Goal: Task Accomplishment & Management: Manage account settings

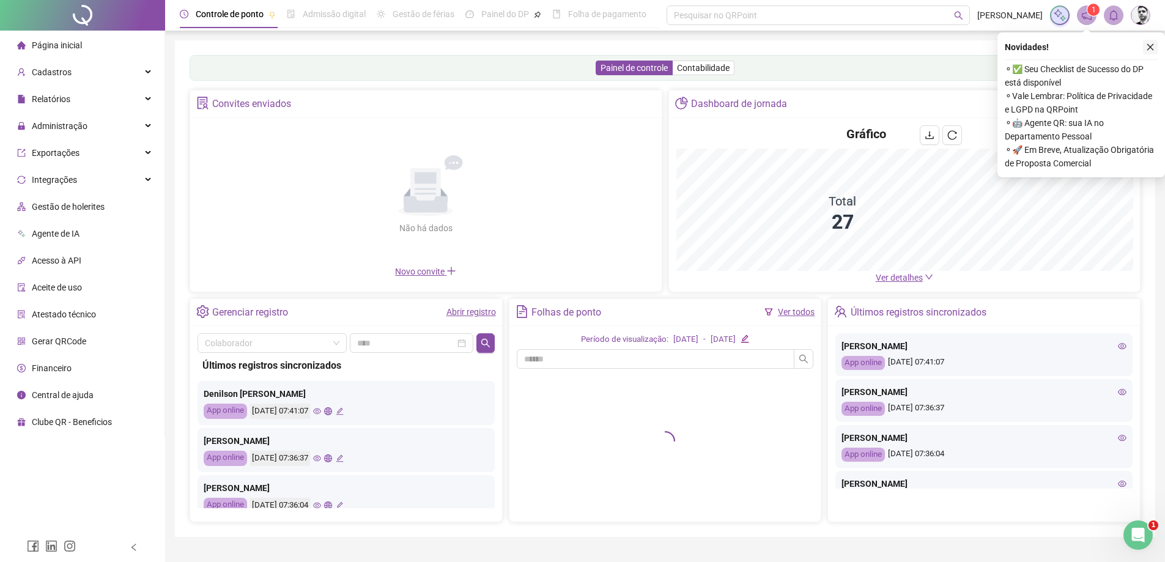
click at [1157, 46] on button "button" at bounding box center [1150, 47] width 15 height 15
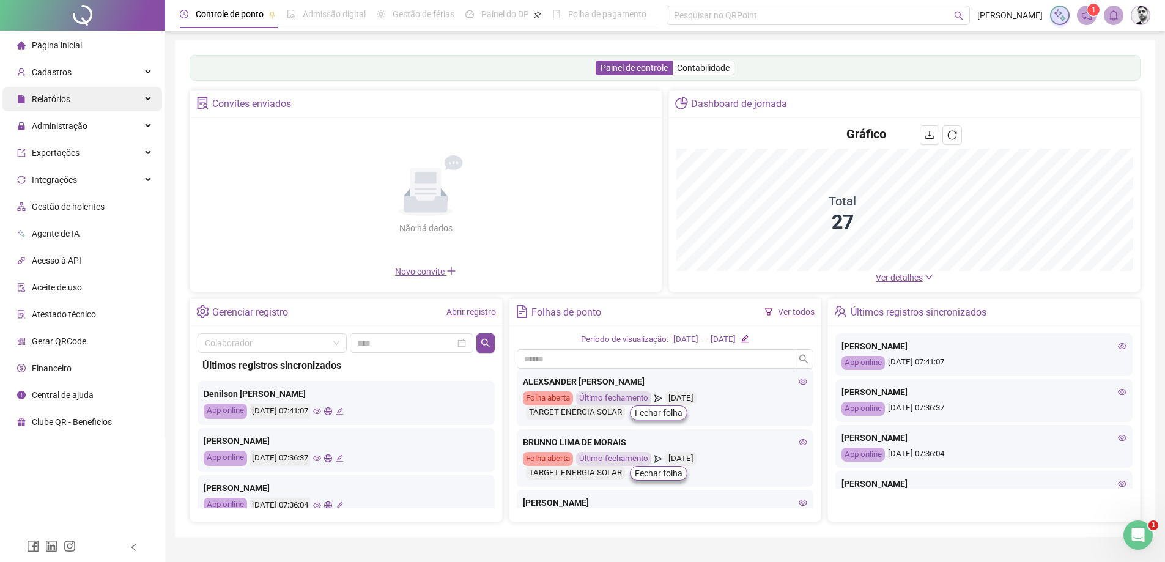
click at [79, 100] on div "Relatórios" at bounding box center [82, 99] width 160 height 24
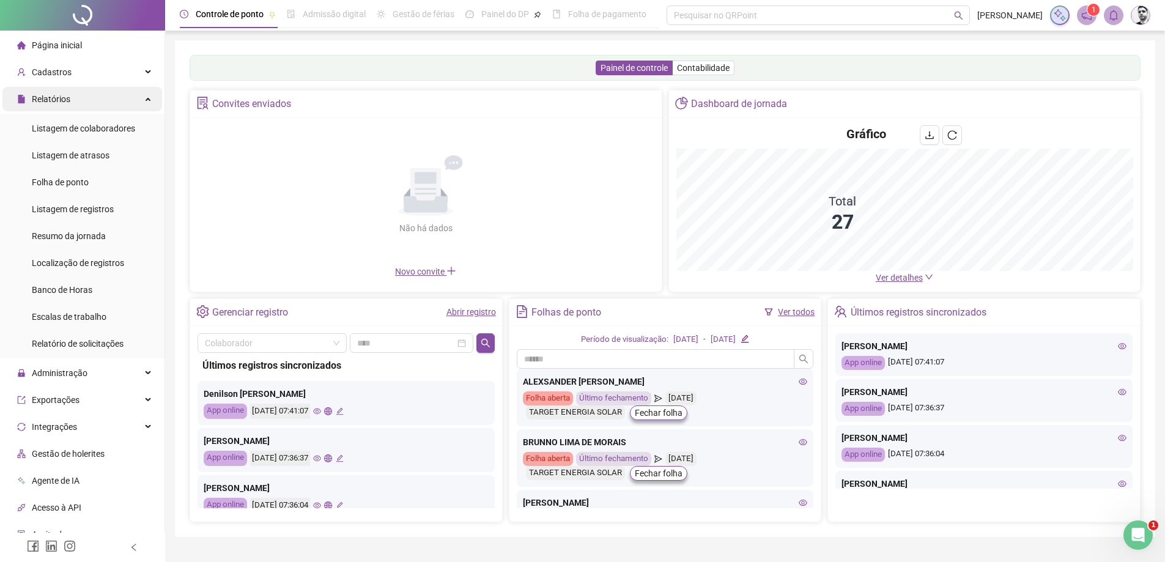
click at [79, 100] on div "Relatórios" at bounding box center [82, 99] width 160 height 24
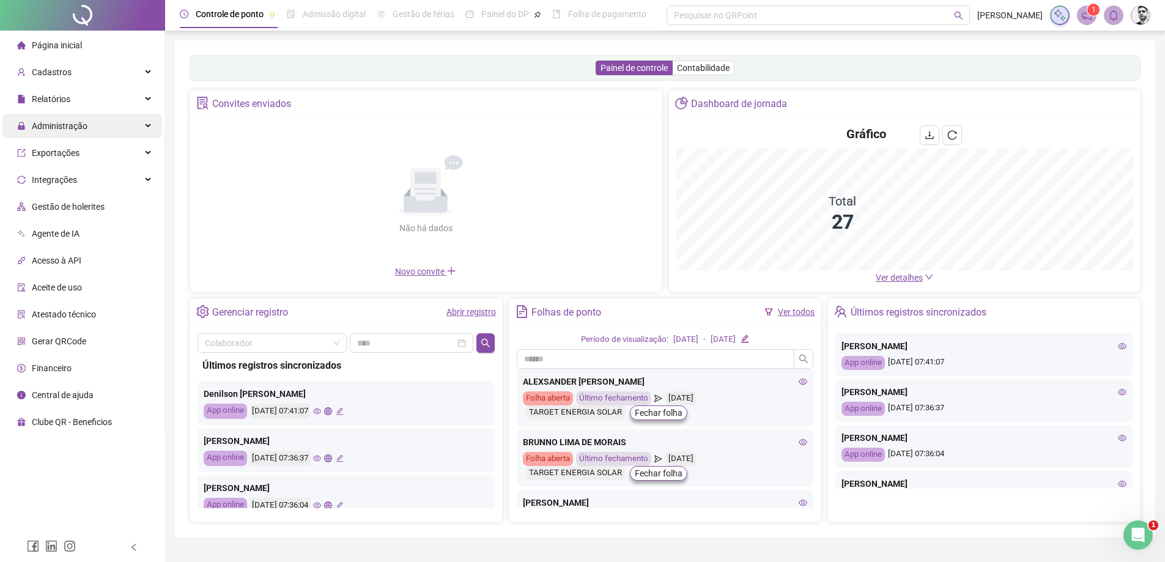
click at [108, 123] on div "Administração" at bounding box center [82, 126] width 160 height 24
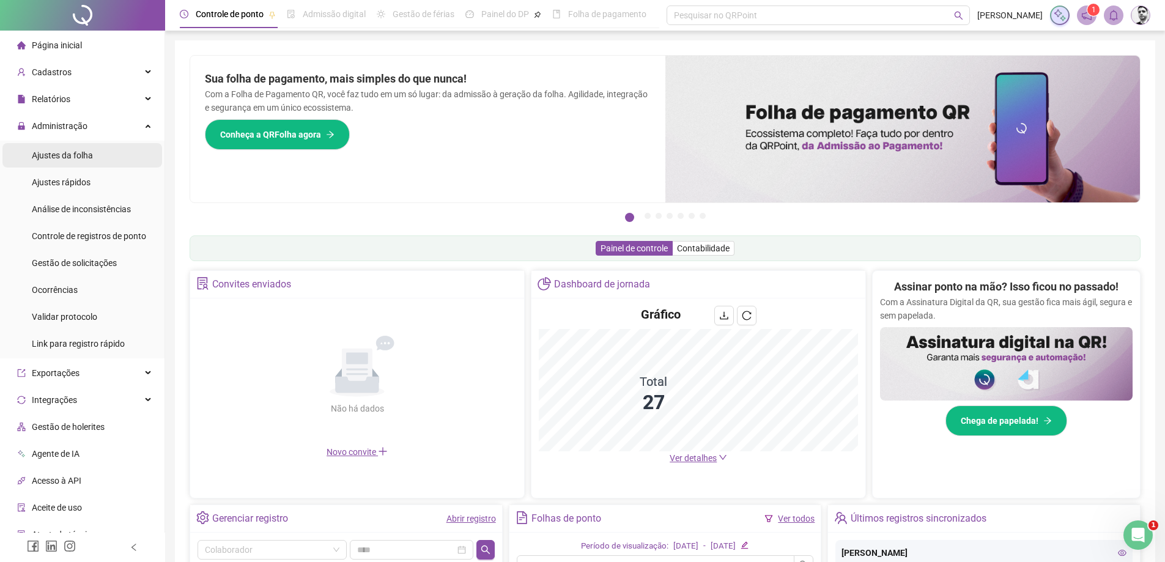
click at [62, 154] on span "Ajustes da folha" at bounding box center [62, 155] width 61 height 10
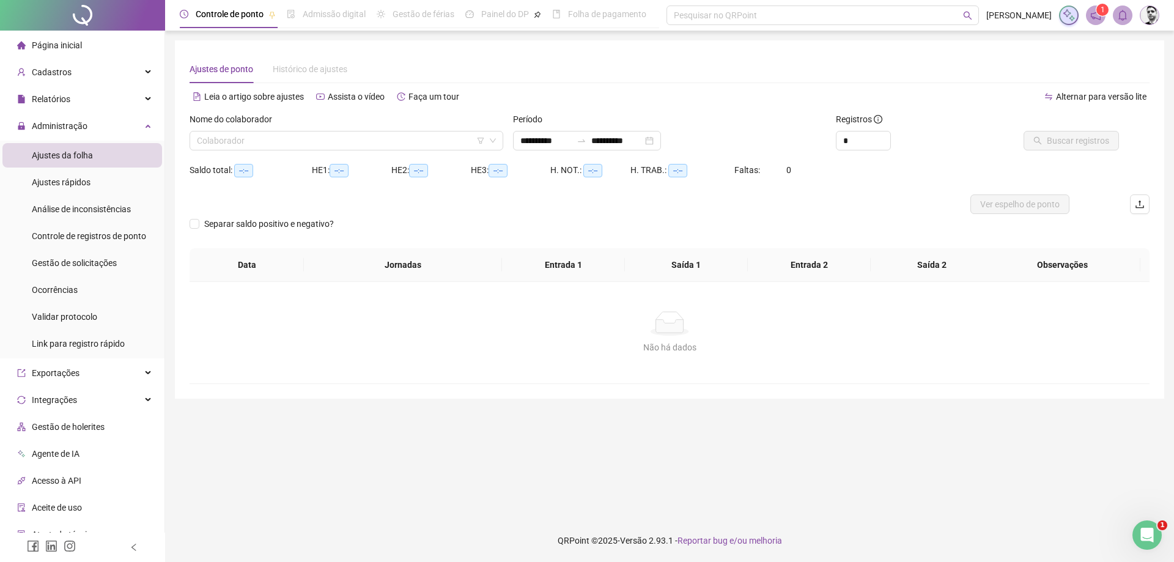
click at [267, 123] on label "Nome do colaborador" at bounding box center [235, 119] width 91 height 13
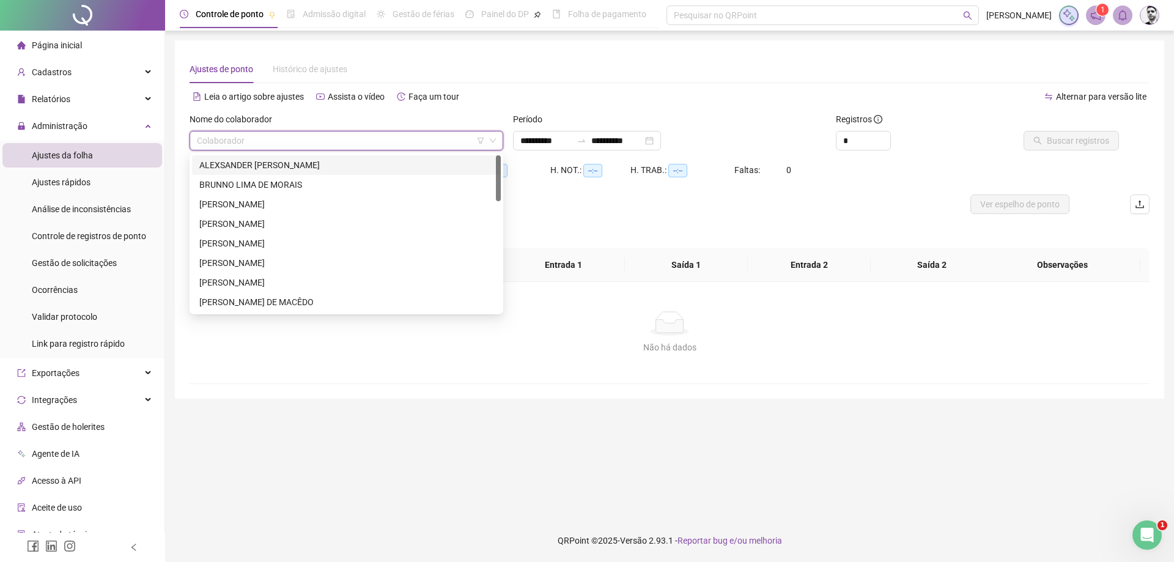
click at [264, 143] on input "search" at bounding box center [341, 141] width 288 height 18
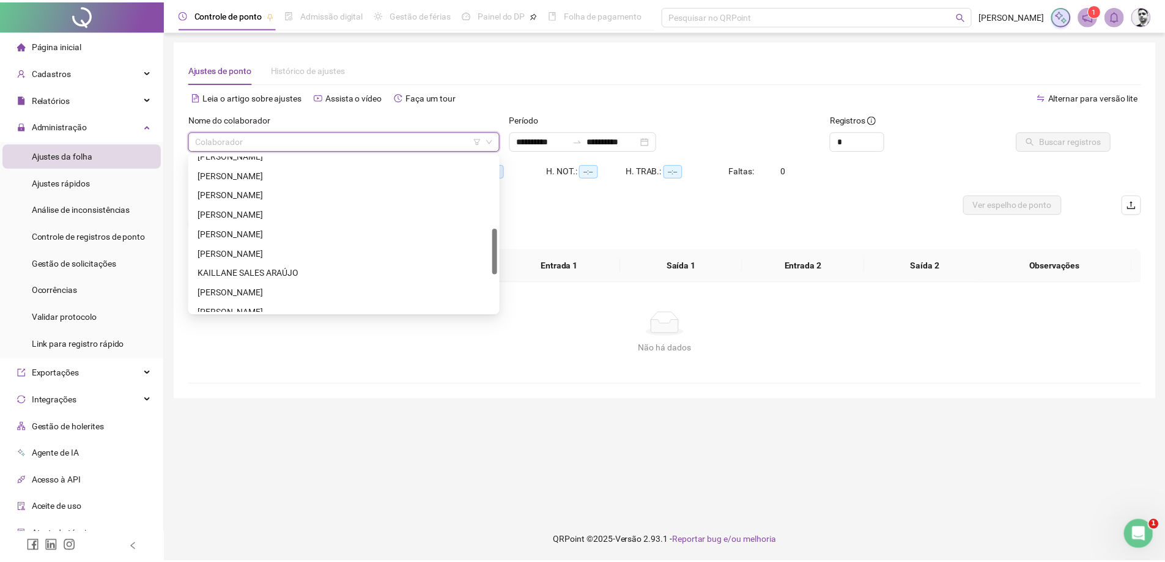
scroll to position [372, 0]
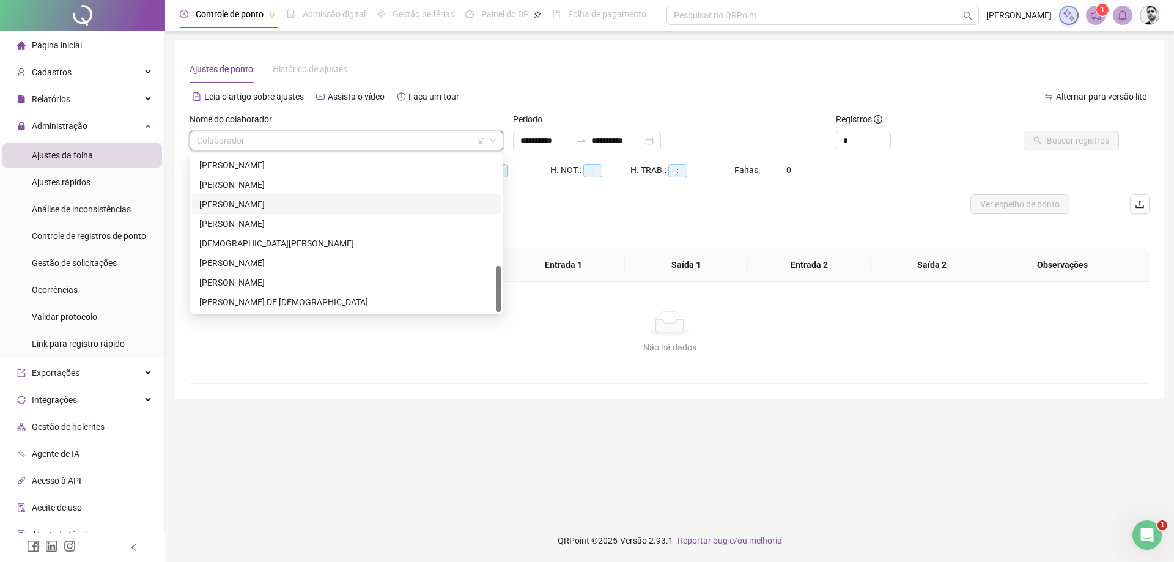
click at [253, 202] on div "[PERSON_NAME]" at bounding box center [346, 204] width 294 height 13
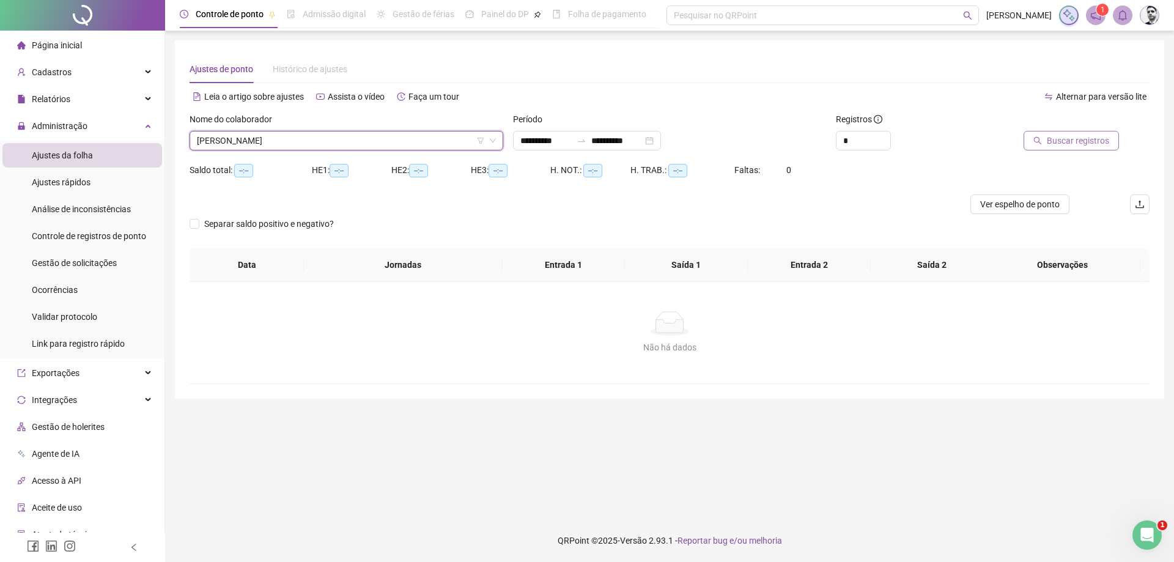
click at [1091, 142] on span "Buscar registros" at bounding box center [1078, 140] width 62 height 13
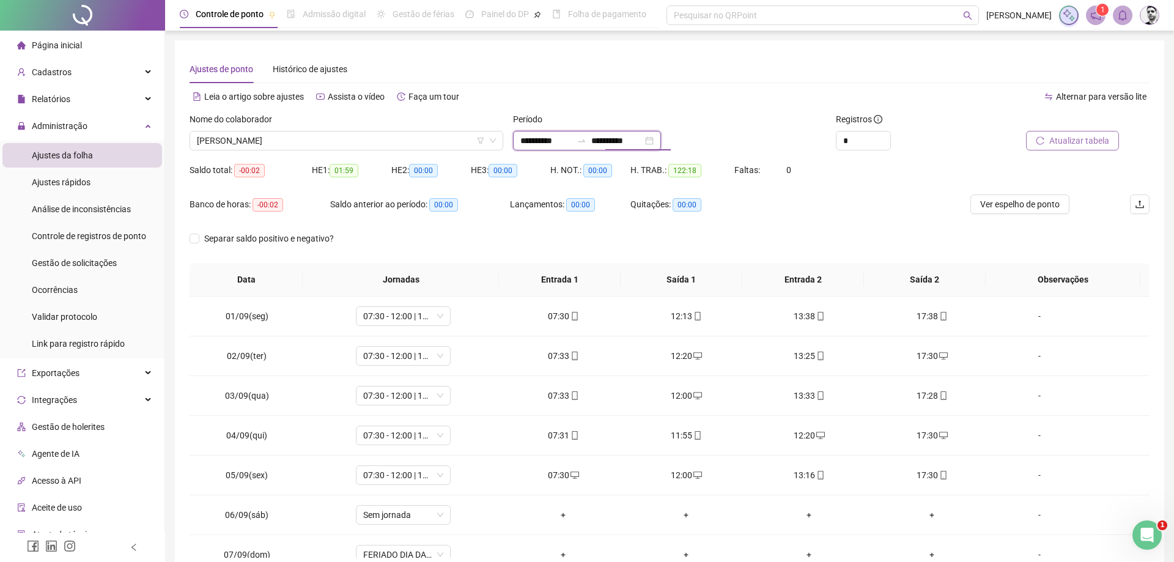
click at [622, 138] on input "**********" at bounding box center [616, 140] width 51 height 13
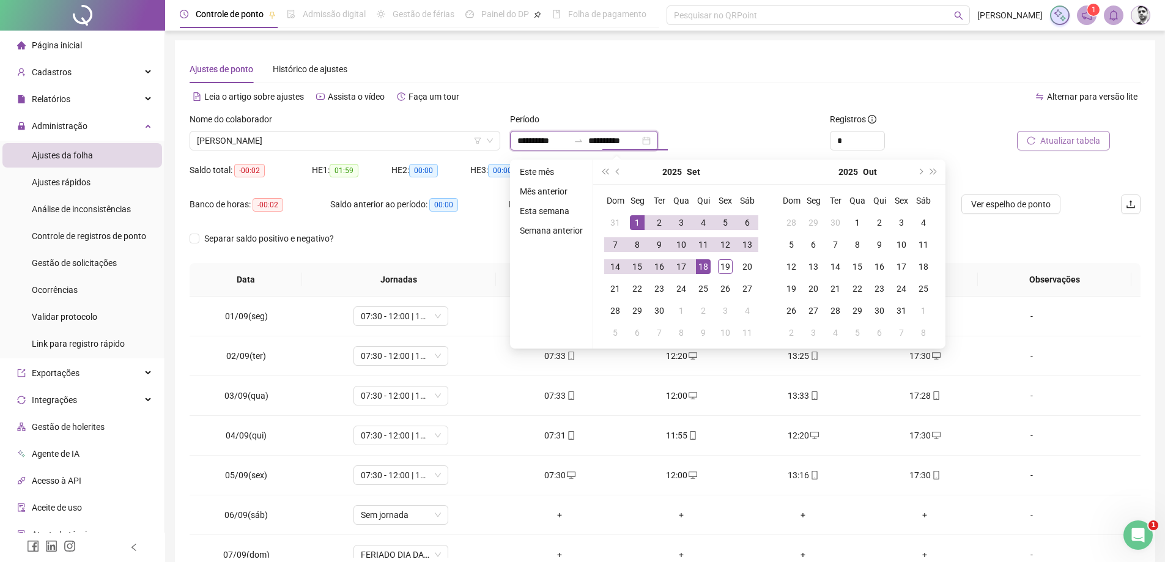
click at [626, 136] on input "**********" at bounding box center [613, 140] width 51 height 13
type input "**********"
click at [721, 265] on div "19" at bounding box center [725, 266] width 15 height 15
type input "**********"
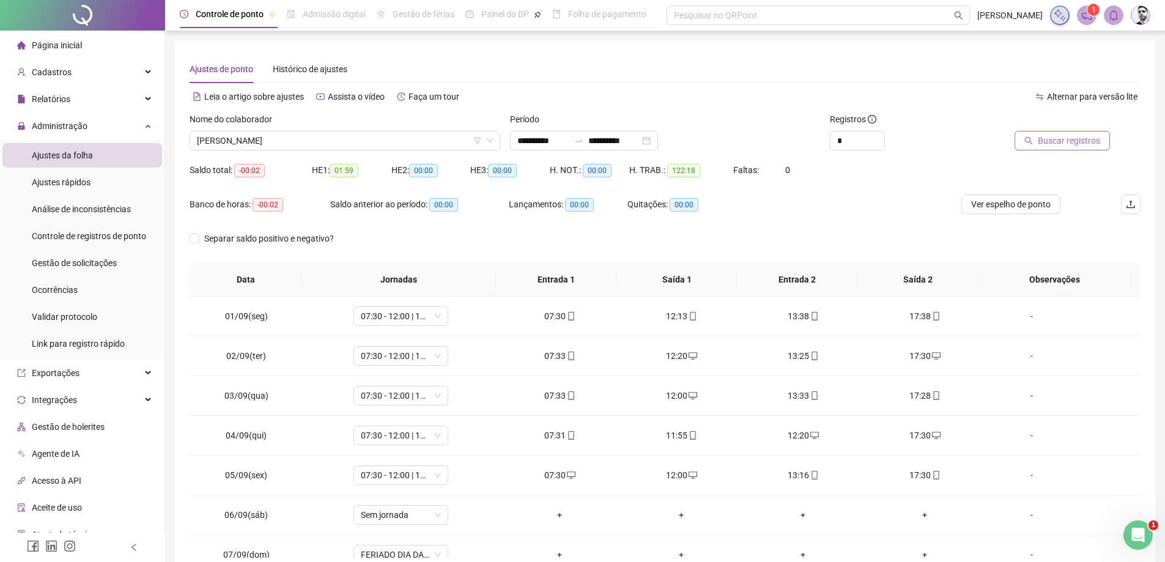
click at [1078, 139] on span "Buscar registros" at bounding box center [1069, 140] width 62 height 13
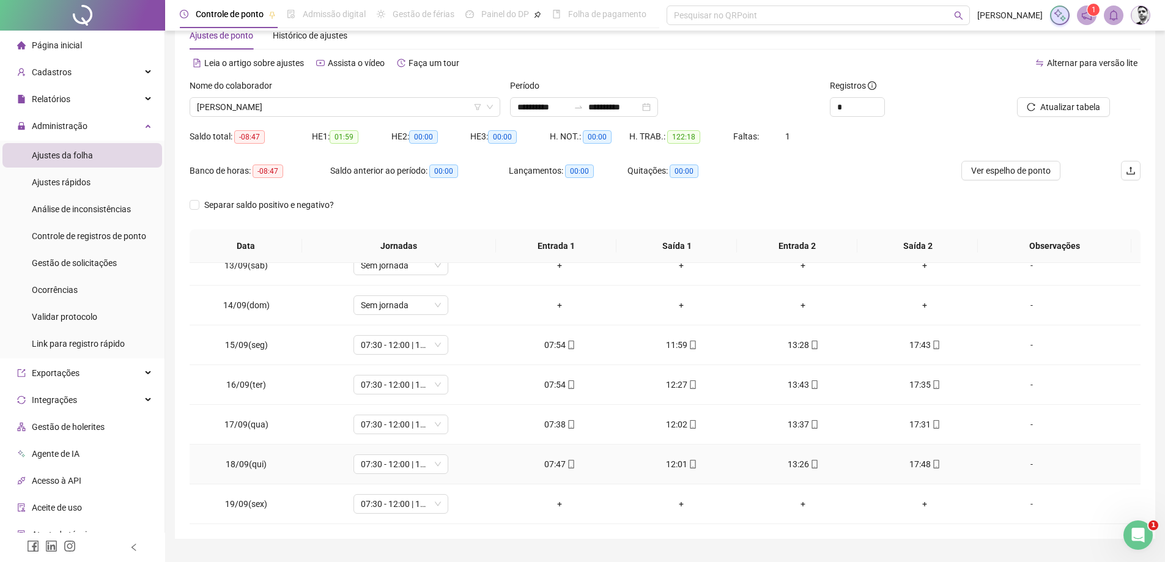
scroll to position [63, 0]
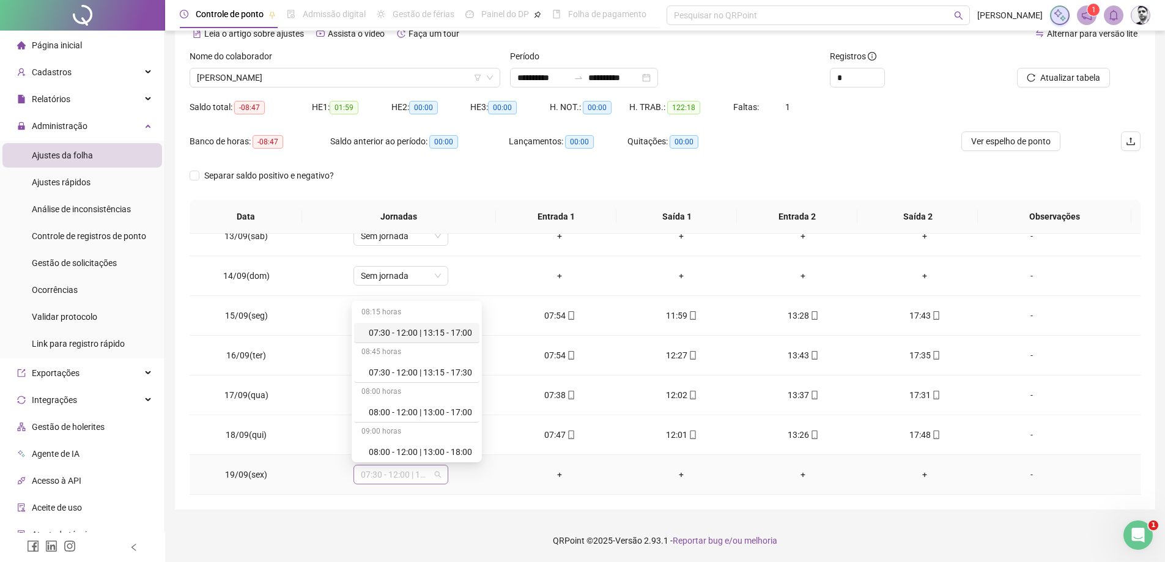
click at [437, 473] on span "07:30 - 12:00 | 13:15 - 17:30" at bounding box center [401, 474] width 80 height 18
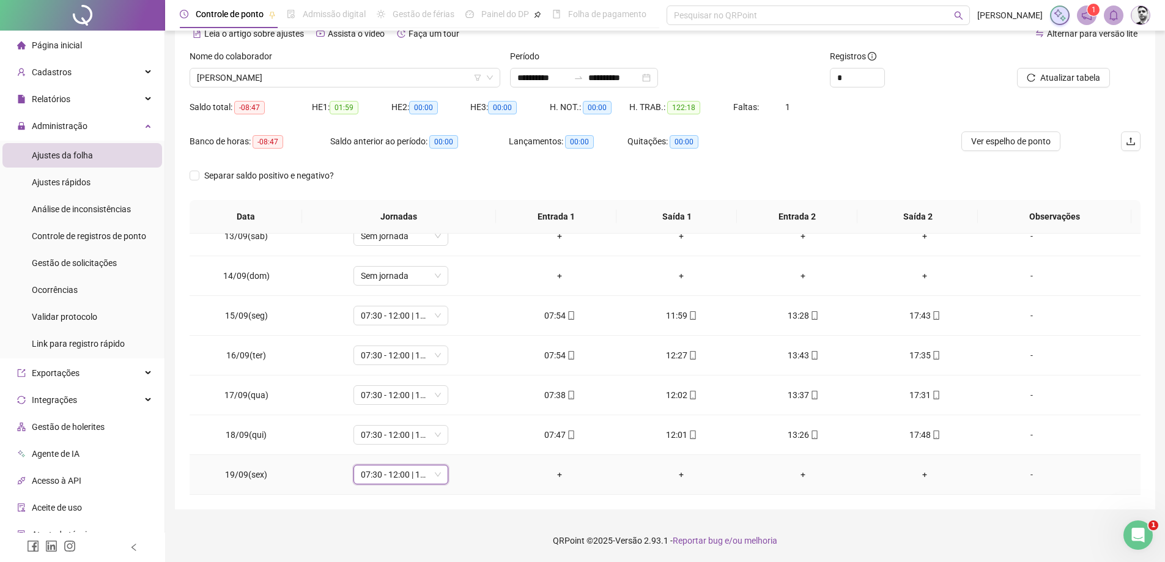
click at [1023, 476] on div "-" at bounding box center [1032, 474] width 72 height 13
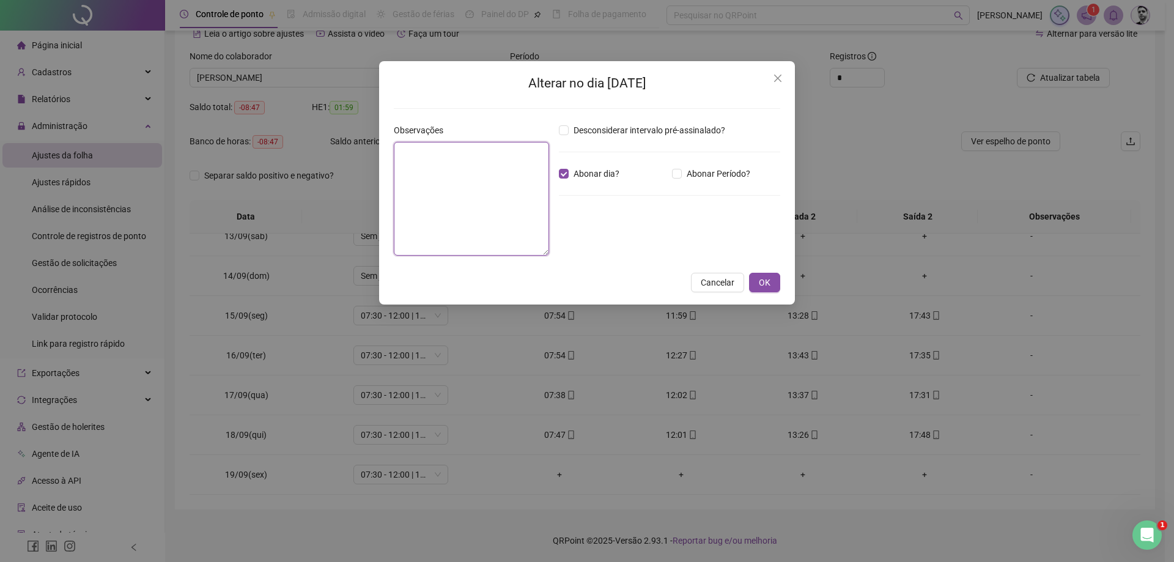
click at [477, 176] on textarea at bounding box center [471, 199] width 155 height 114
type textarea "*"
paste textarea "**********"
click at [483, 149] on textarea "**********" at bounding box center [471, 199] width 155 height 114
type textarea "**********"
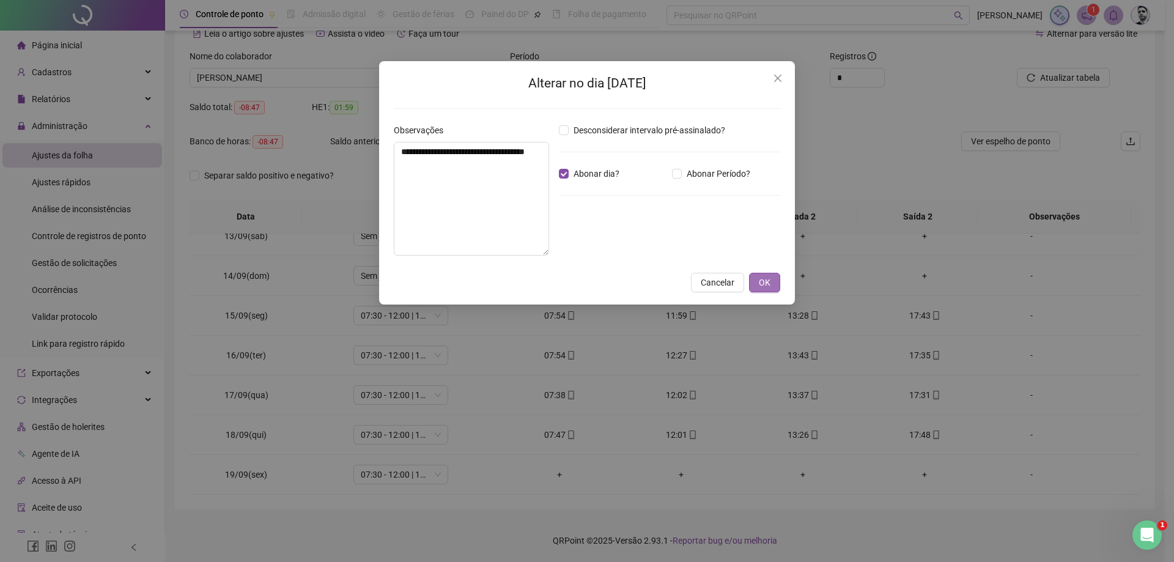
click at [757, 281] on button "OK" at bounding box center [764, 283] width 31 height 20
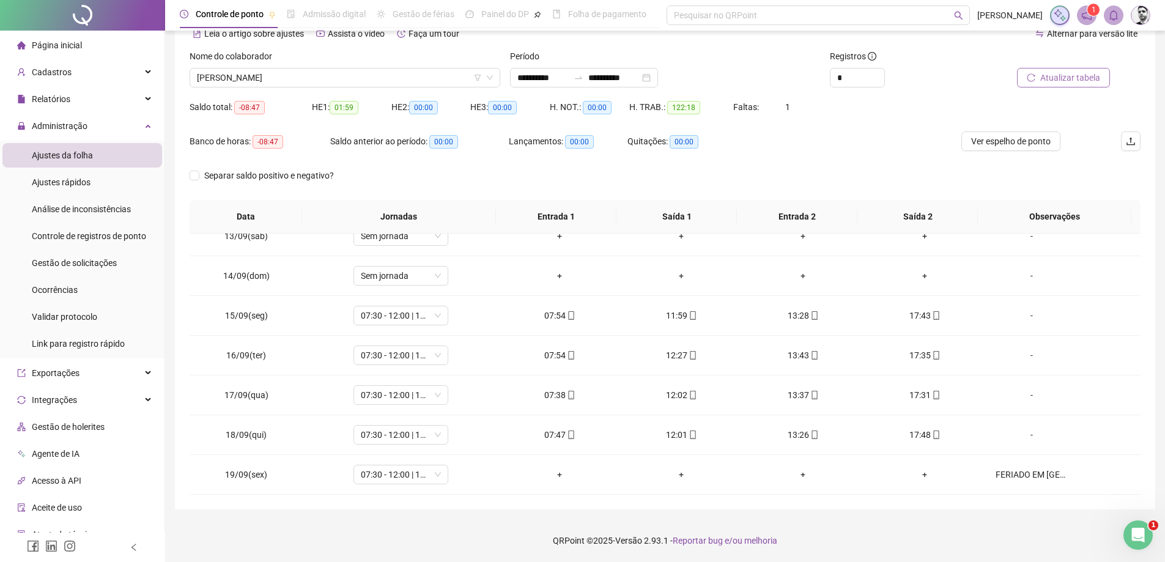
click at [1092, 77] on span "Atualizar tabela" at bounding box center [1070, 77] width 60 height 13
click at [65, 259] on span "Gestão de solicitações" at bounding box center [74, 263] width 85 height 10
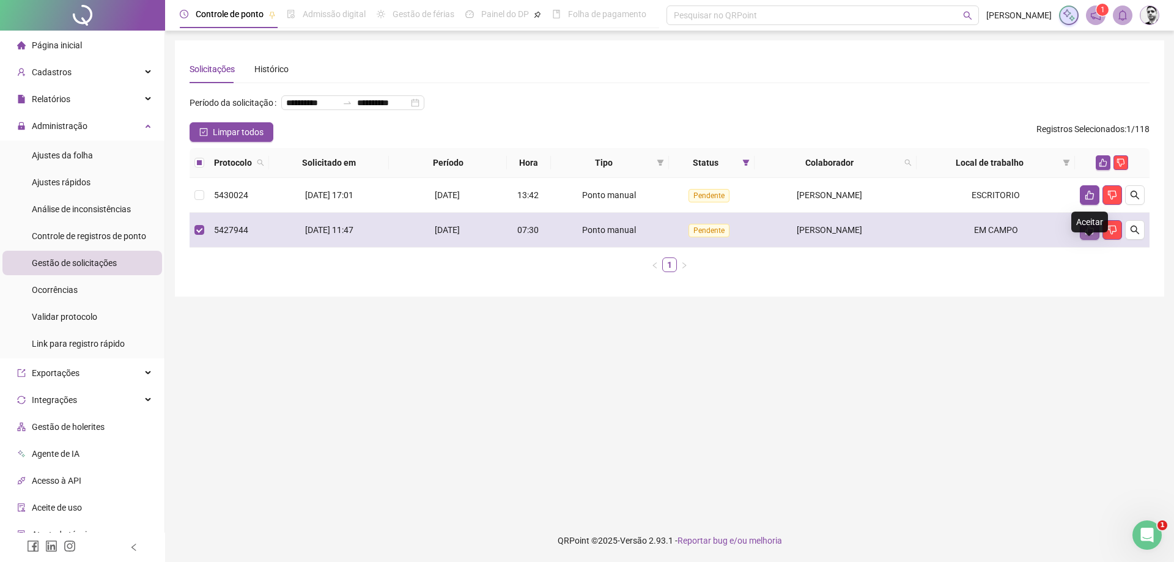
click at [1092, 235] on icon "like" at bounding box center [1090, 230] width 10 height 10
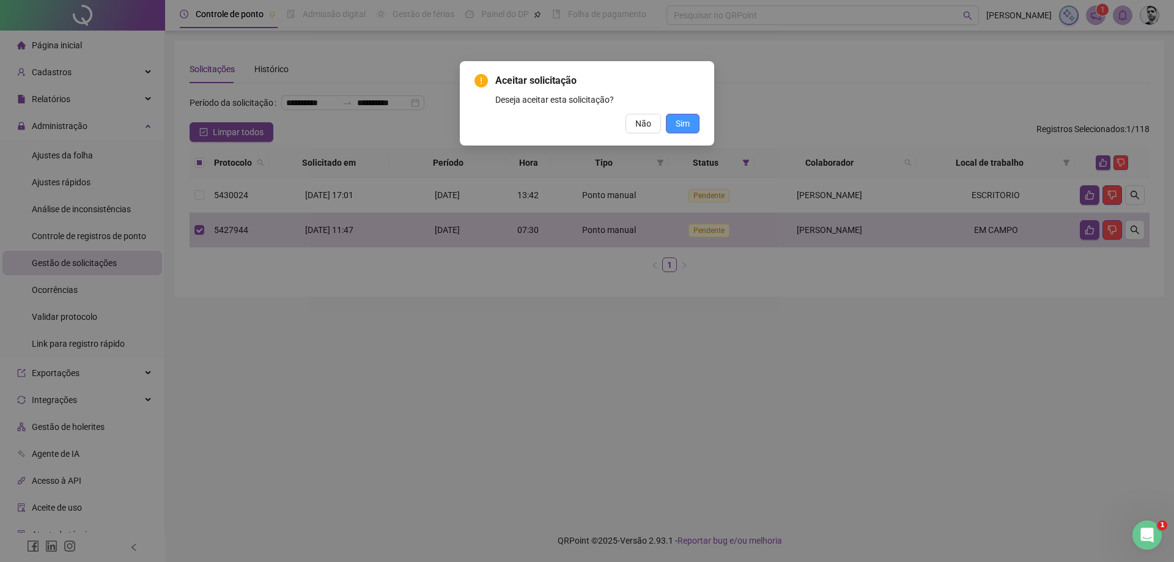
click at [677, 125] on span "Sim" at bounding box center [683, 123] width 14 height 13
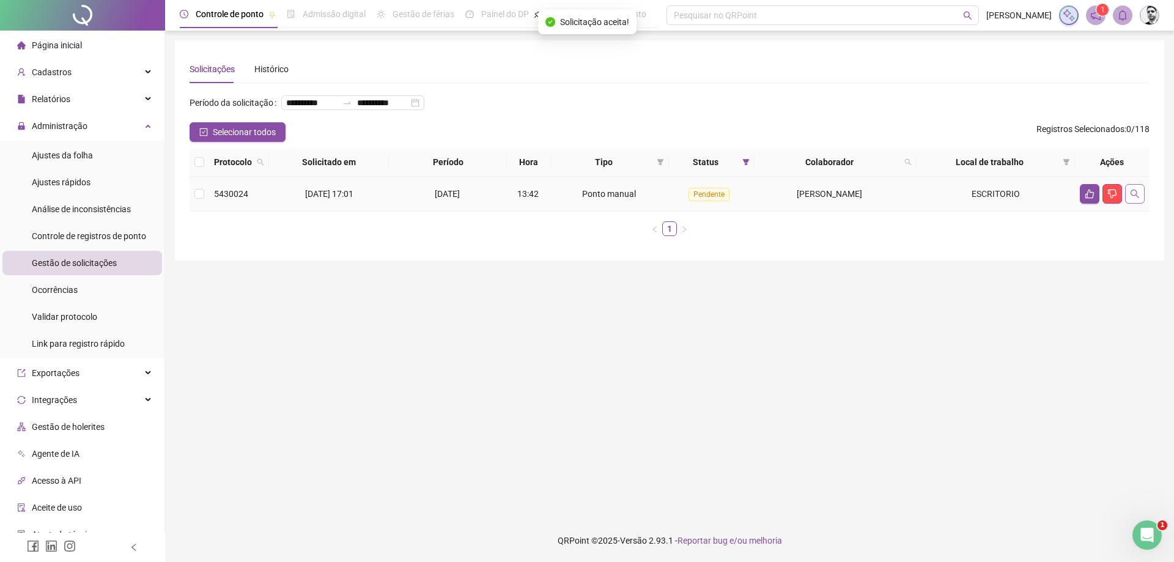
click at [1137, 204] on button "button" at bounding box center [1135, 194] width 20 height 20
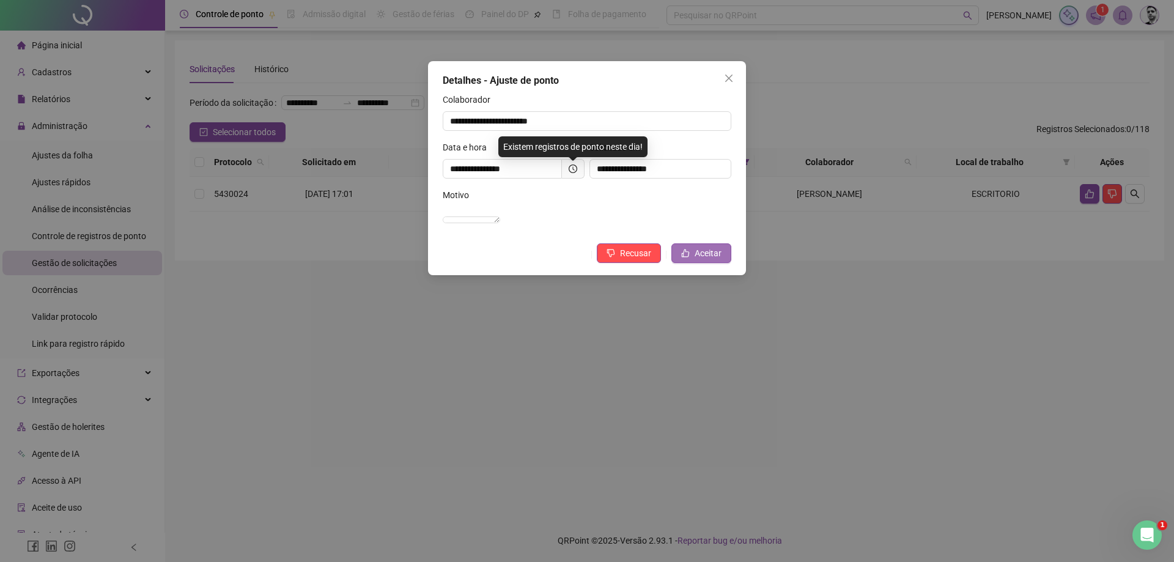
click at [702, 260] on span "Aceitar" at bounding box center [708, 253] width 27 height 13
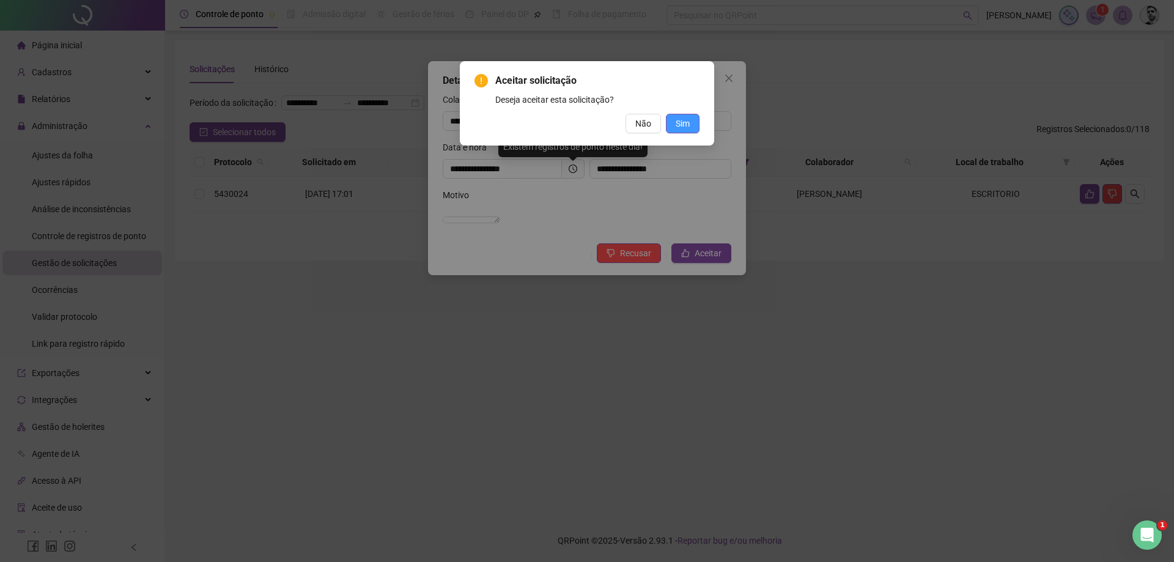
click at [685, 116] on button "Sim" at bounding box center [683, 124] width 34 height 20
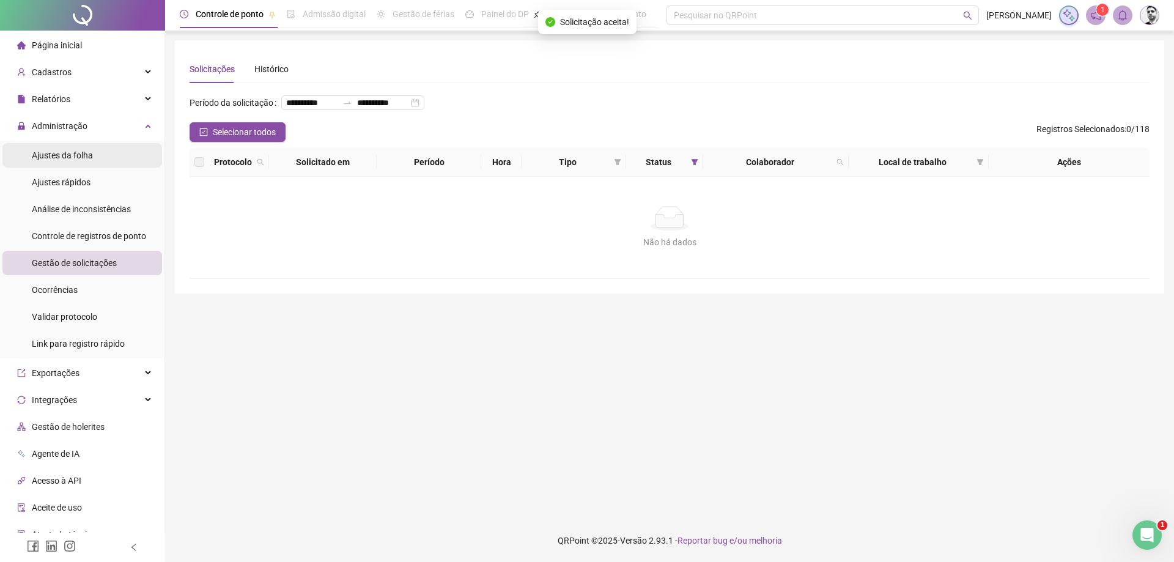
click at [67, 152] on span "Ajustes da folha" at bounding box center [62, 155] width 61 height 10
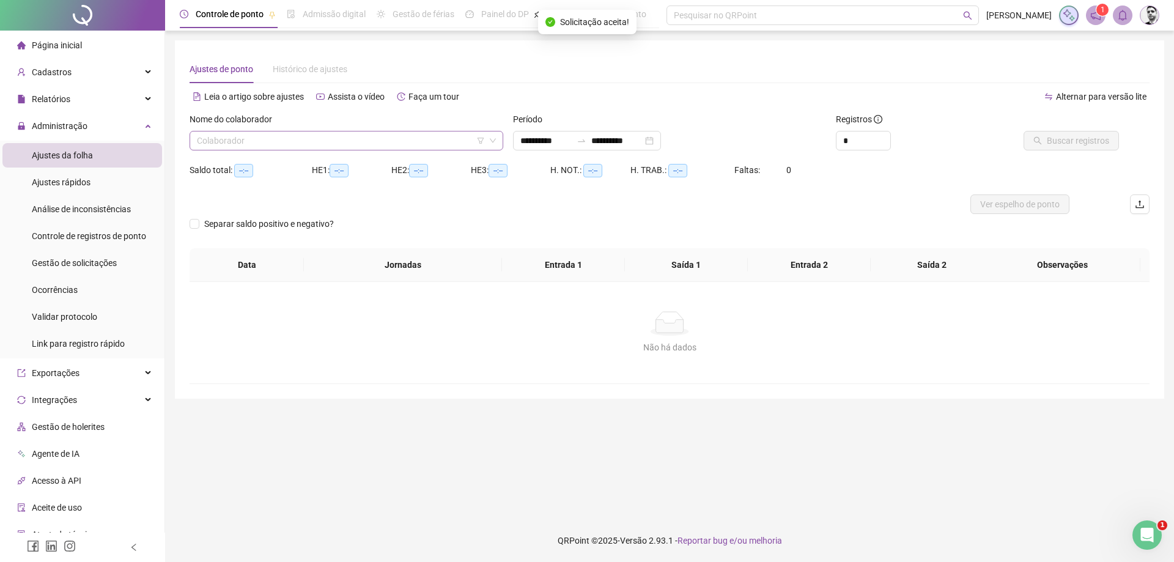
click at [287, 139] on input "search" at bounding box center [341, 141] width 288 height 18
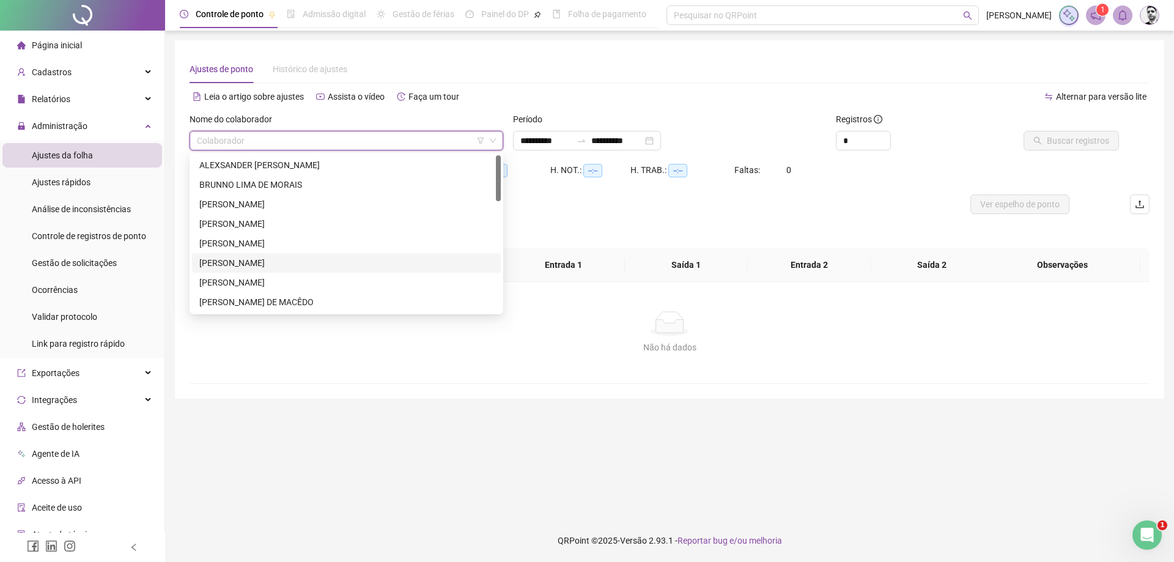
click at [223, 260] on div "[PERSON_NAME]" at bounding box center [346, 262] width 294 height 13
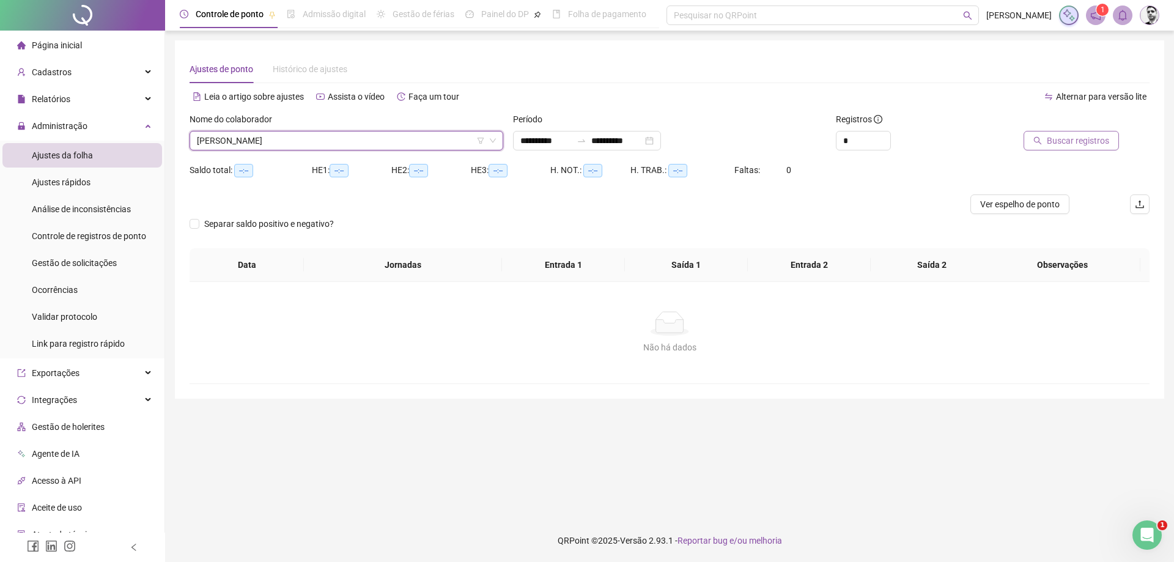
click at [1100, 144] on span "Buscar registros" at bounding box center [1078, 140] width 62 height 13
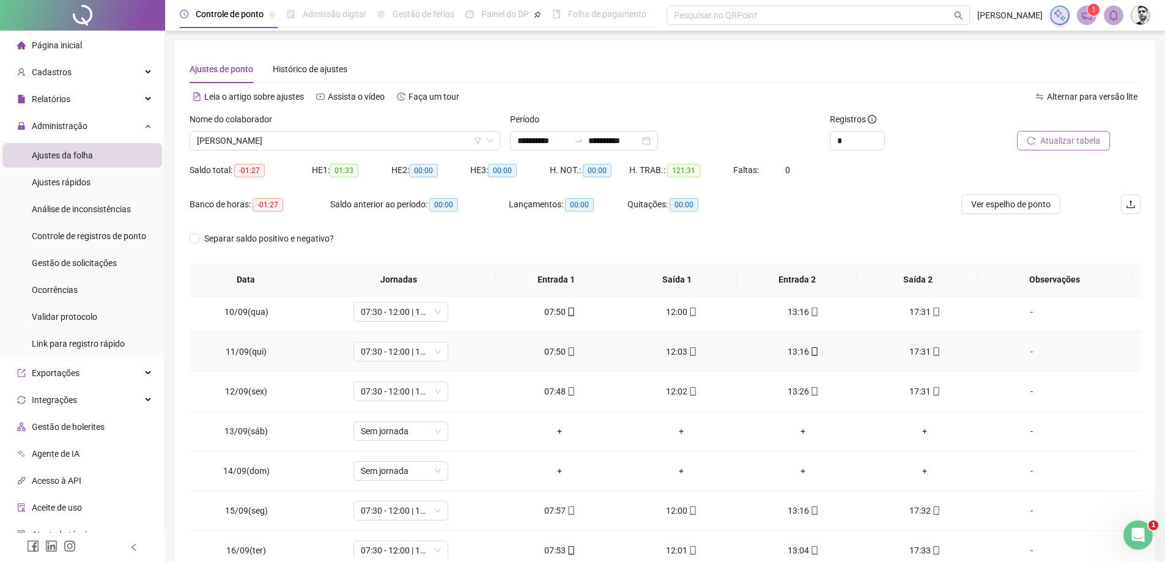
scroll to position [454, 0]
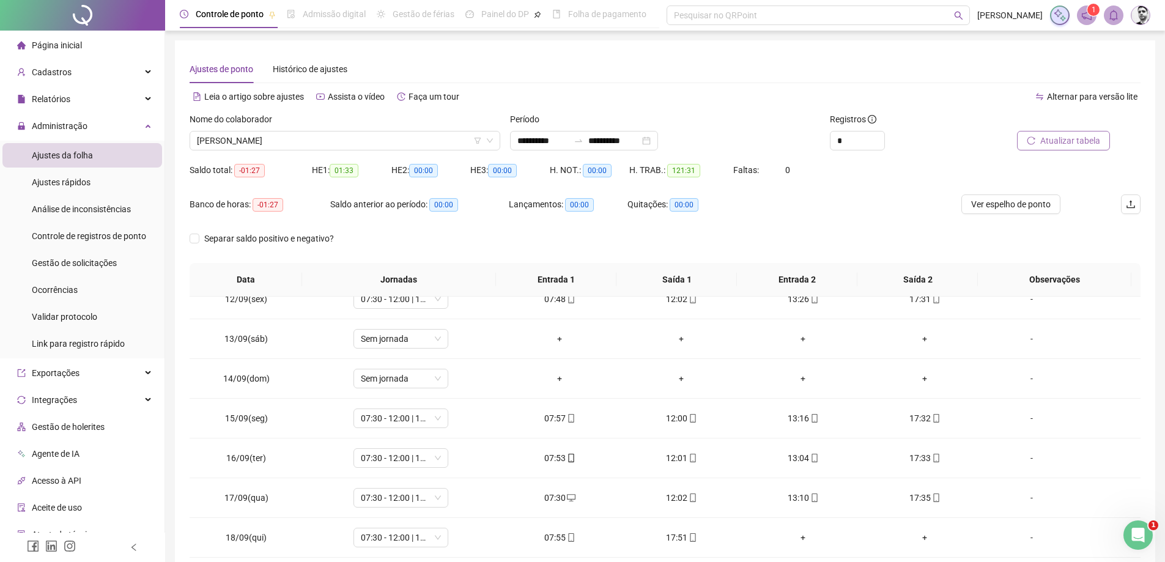
click at [1066, 142] on span "Atualizar tabela" at bounding box center [1070, 140] width 60 height 13
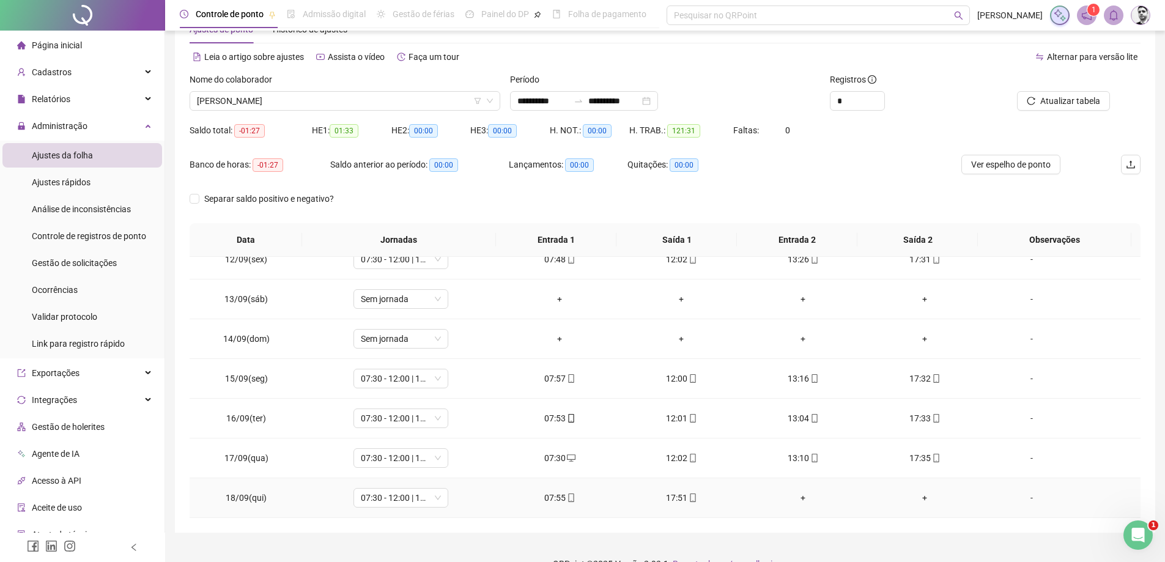
scroll to position [63, 0]
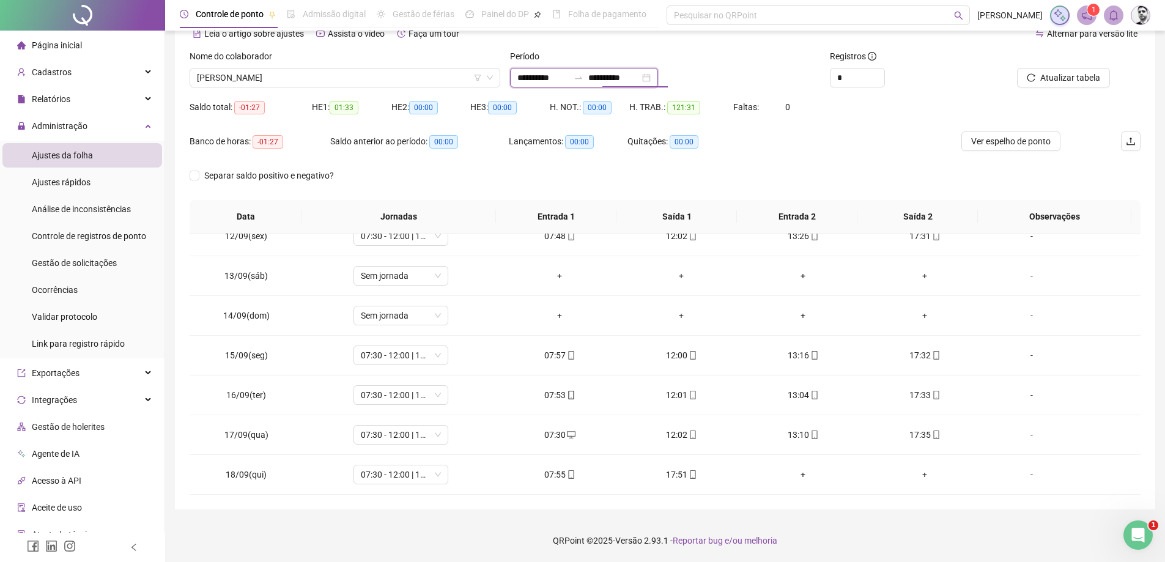
click at [640, 80] on input "**********" at bounding box center [613, 77] width 51 height 13
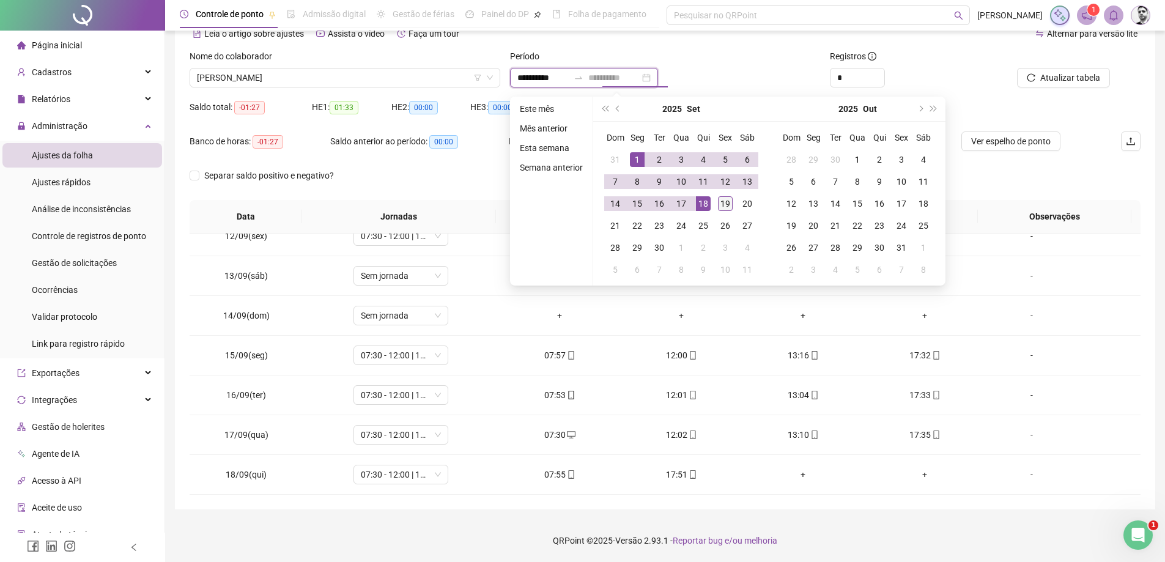
type input "**********"
click at [722, 204] on div "19" at bounding box center [725, 203] width 15 height 15
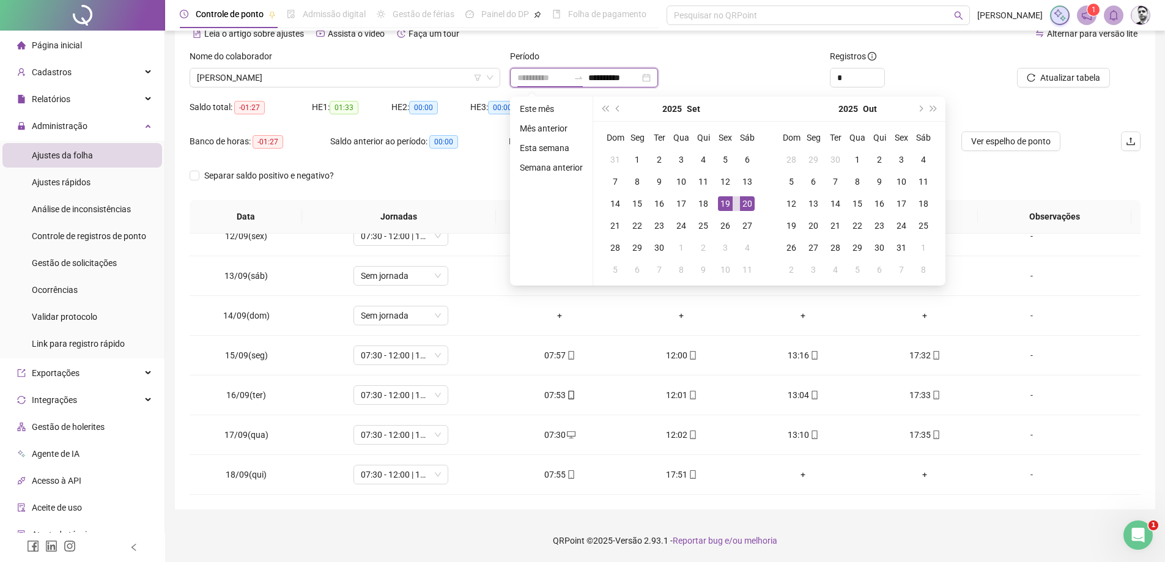
type input "**********"
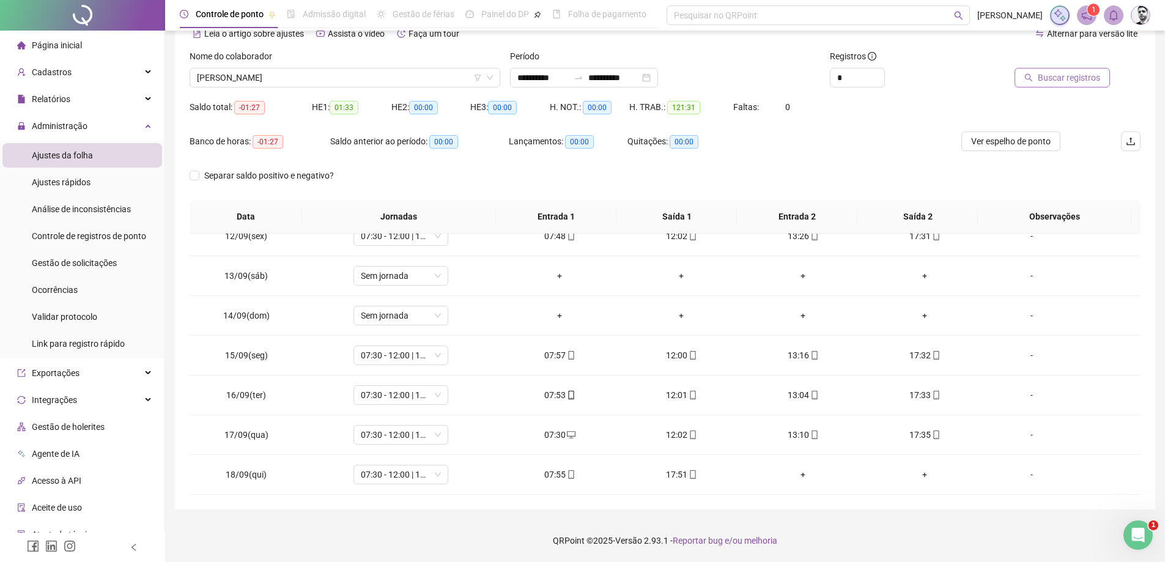
click at [1061, 83] on span "Buscar registros" at bounding box center [1069, 77] width 62 height 13
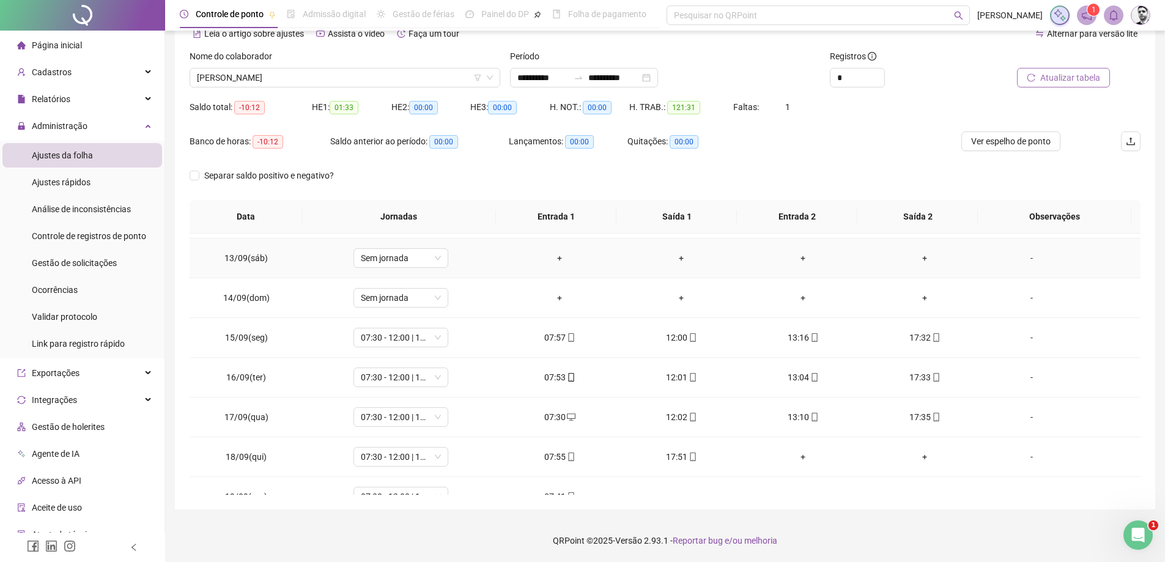
scroll to position [494, 0]
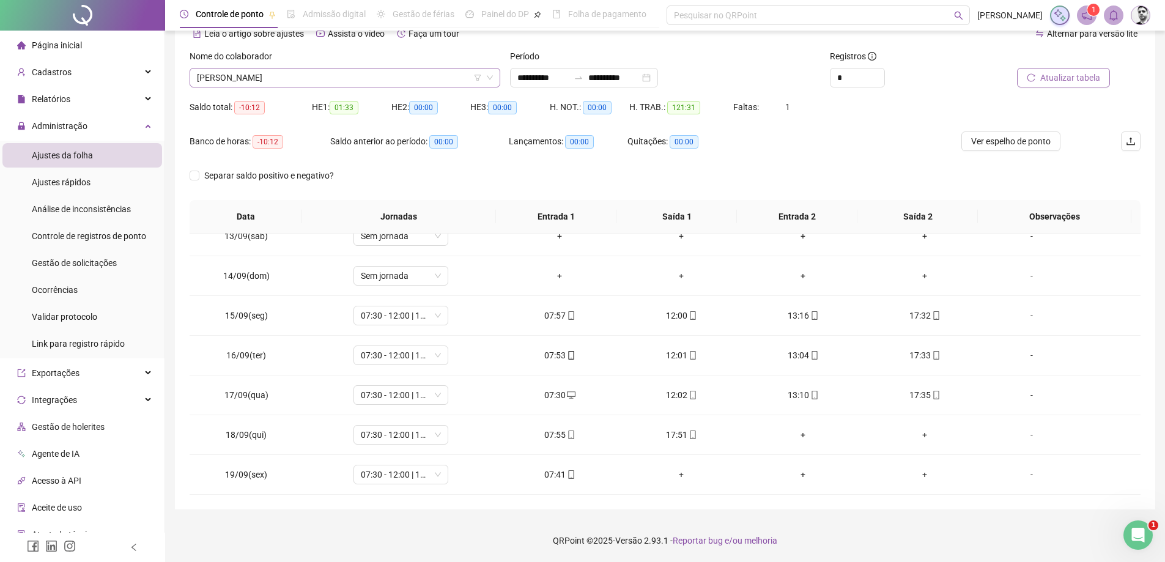
click at [269, 81] on span "[PERSON_NAME]" at bounding box center [345, 78] width 296 height 18
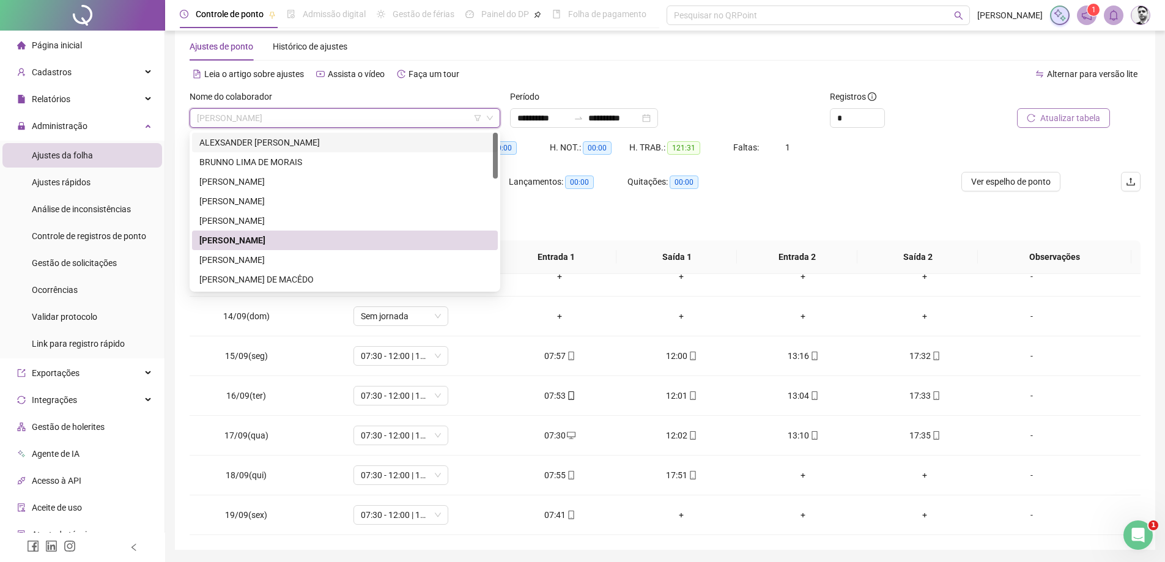
scroll to position [0, 0]
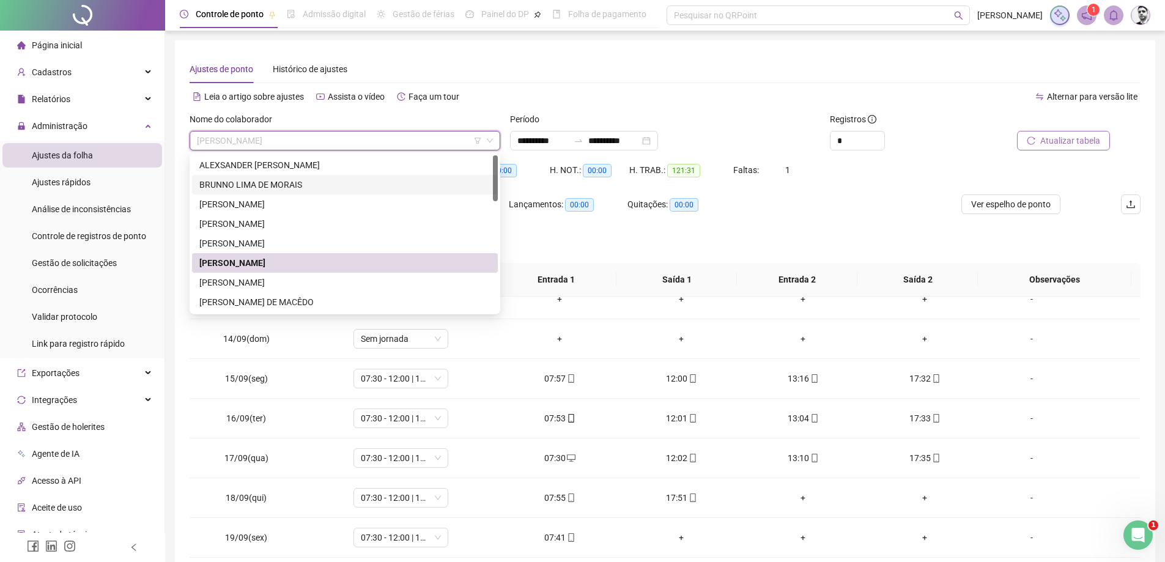
click at [243, 179] on div "BRUNNO LIMA DE MORAIS" at bounding box center [344, 184] width 291 height 13
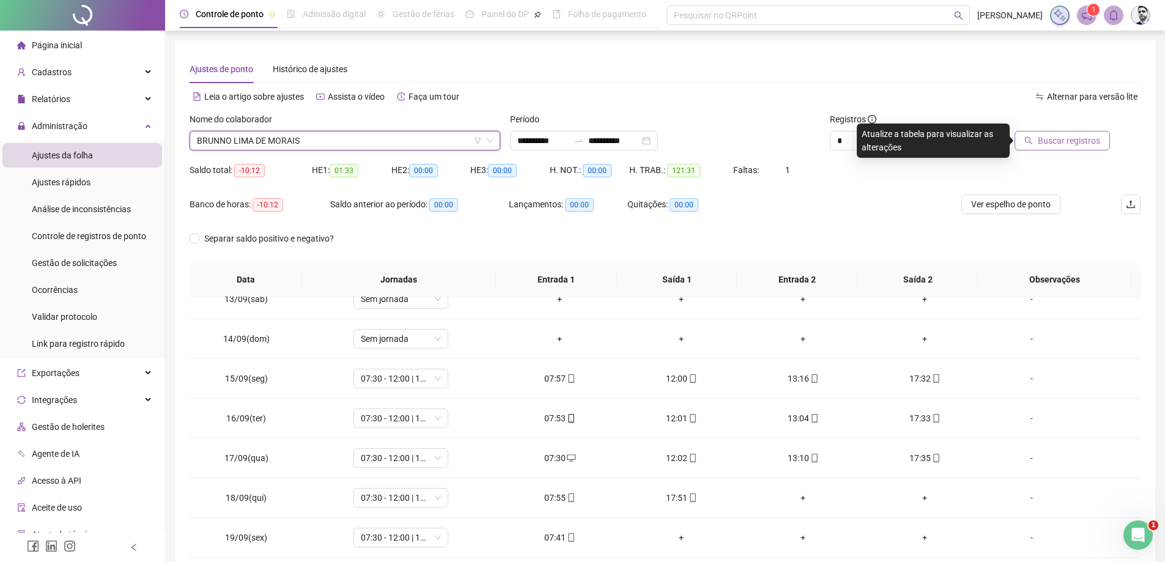
click at [1055, 141] on span "Buscar registros" at bounding box center [1069, 140] width 62 height 13
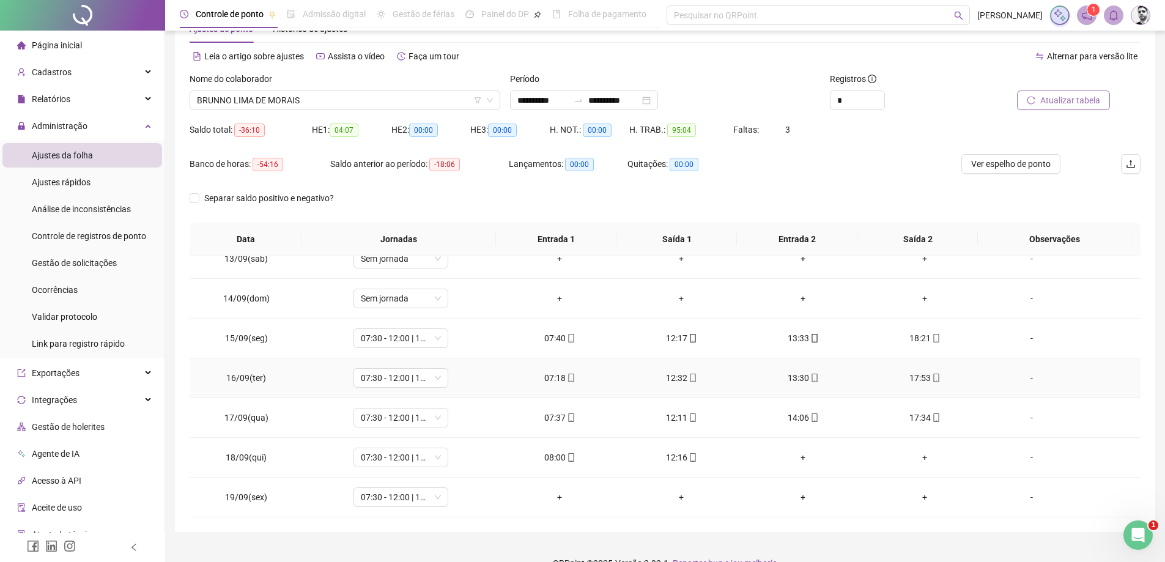
scroll to position [63, 0]
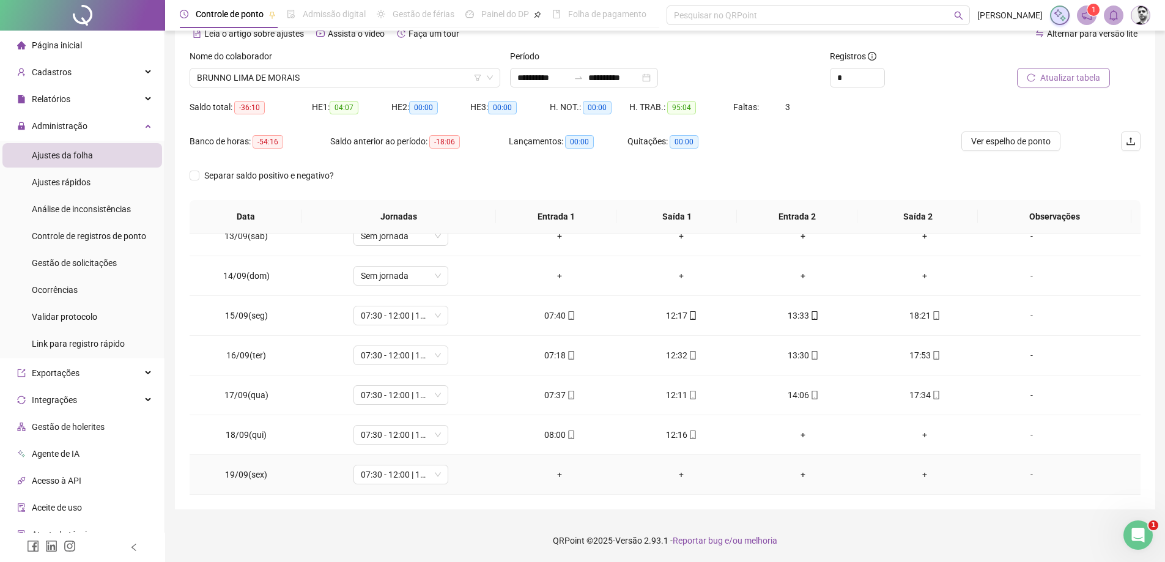
click at [1029, 472] on div "-" at bounding box center [1032, 474] width 72 height 13
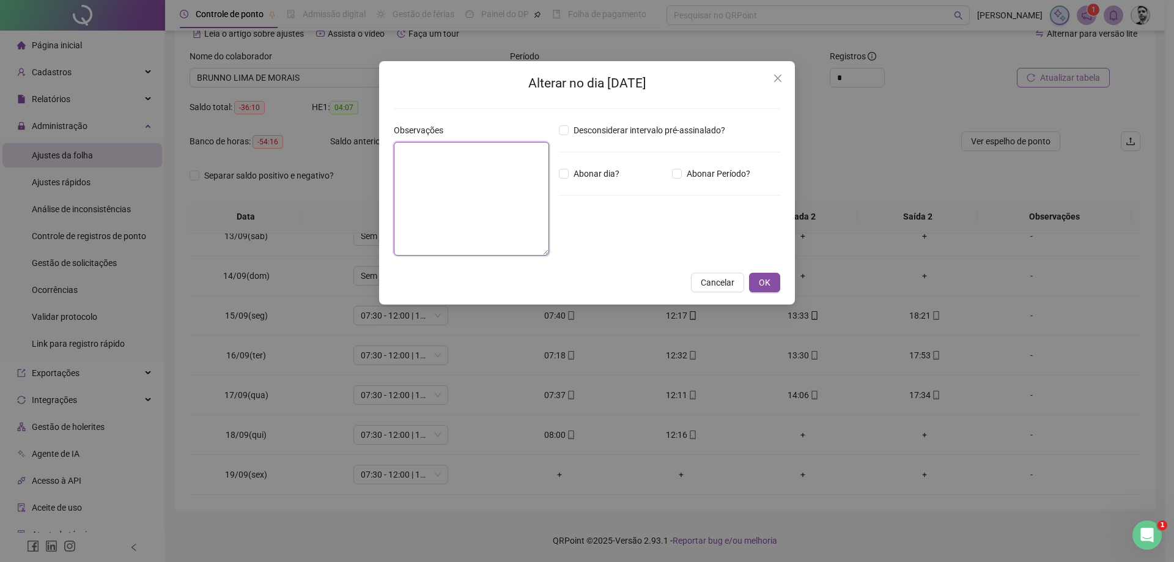
click at [425, 201] on textarea at bounding box center [471, 199] width 155 height 114
type textarea "*********"
click at [765, 277] on span "OK" at bounding box center [765, 282] width 12 height 13
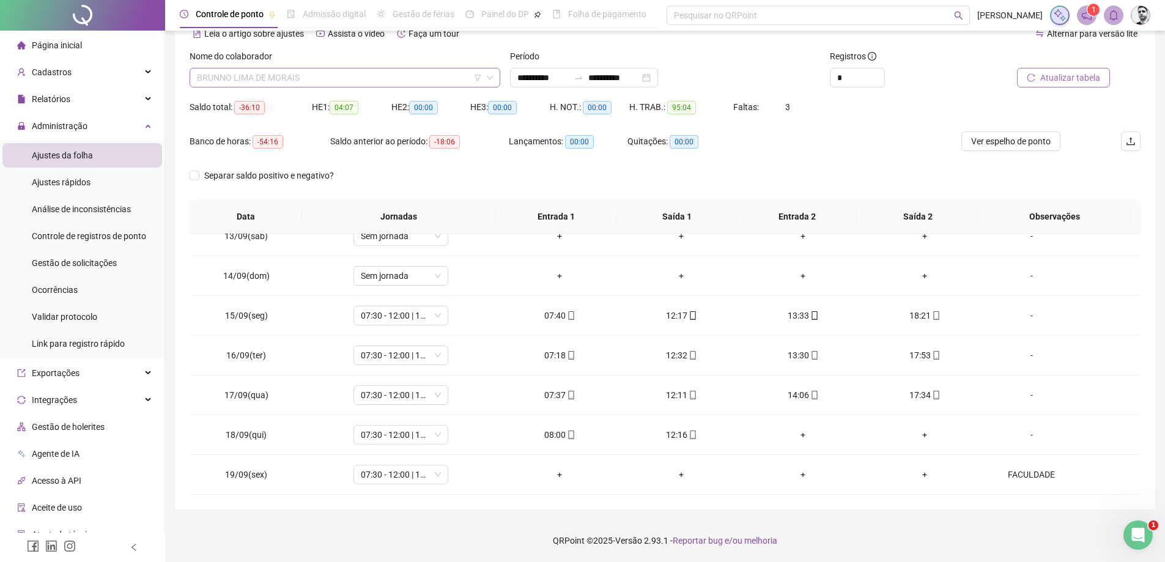
click at [362, 74] on span "BRUNNO LIMA DE MORAIS" at bounding box center [345, 78] width 296 height 18
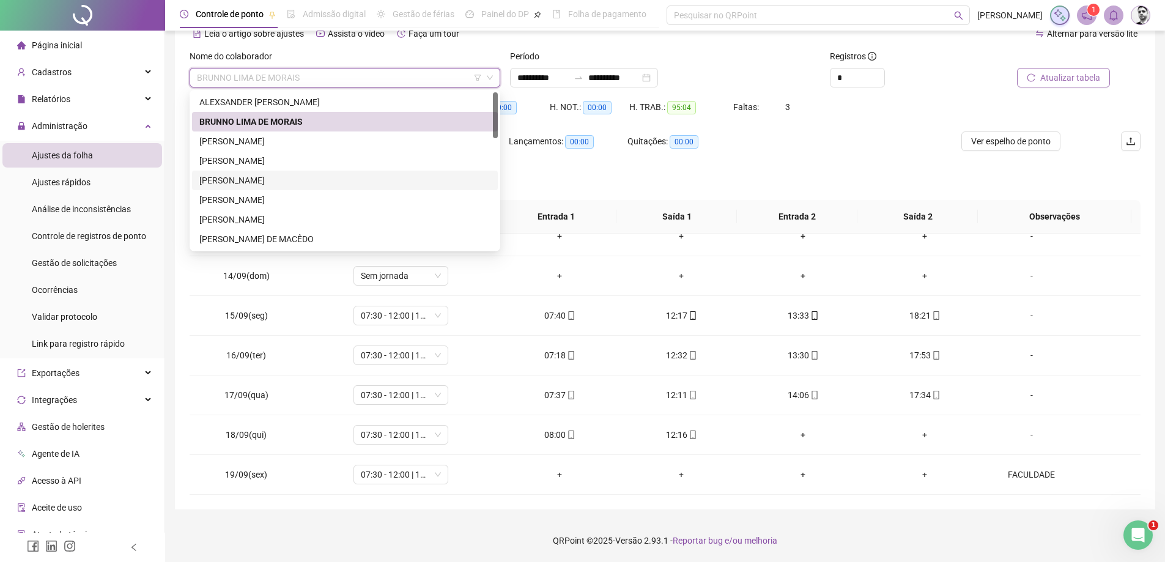
click at [232, 182] on div "[PERSON_NAME]" at bounding box center [344, 180] width 291 height 13
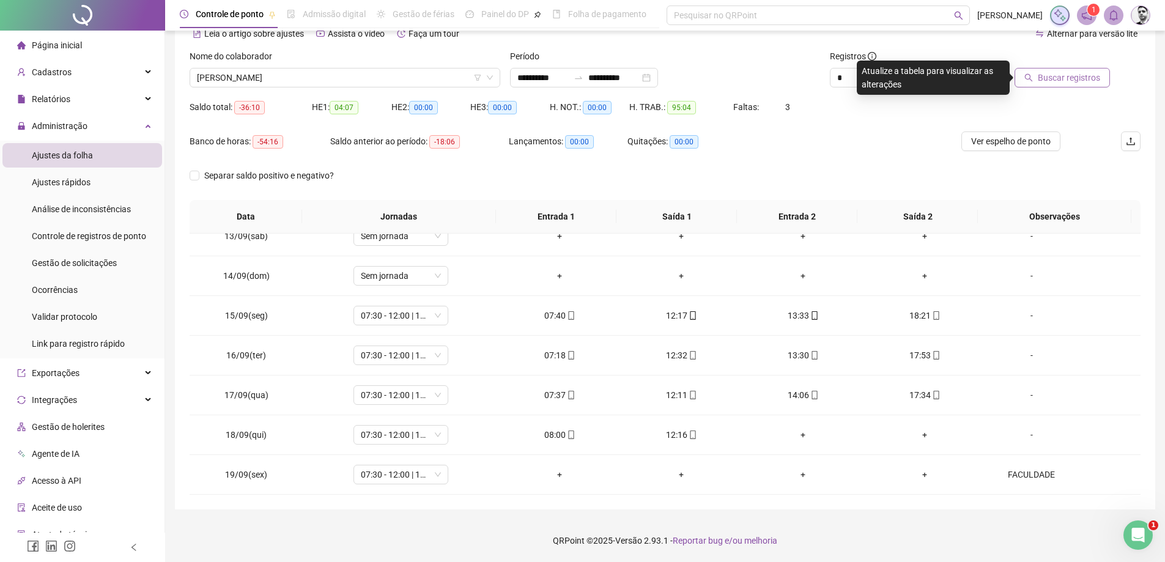
click at [1068, 67] on div at bounding box center [1050, 59] width 120 height 18
click at [1065, 73] on span "Buscar registros" at bounding box center [1069, 77] width 62 height 13
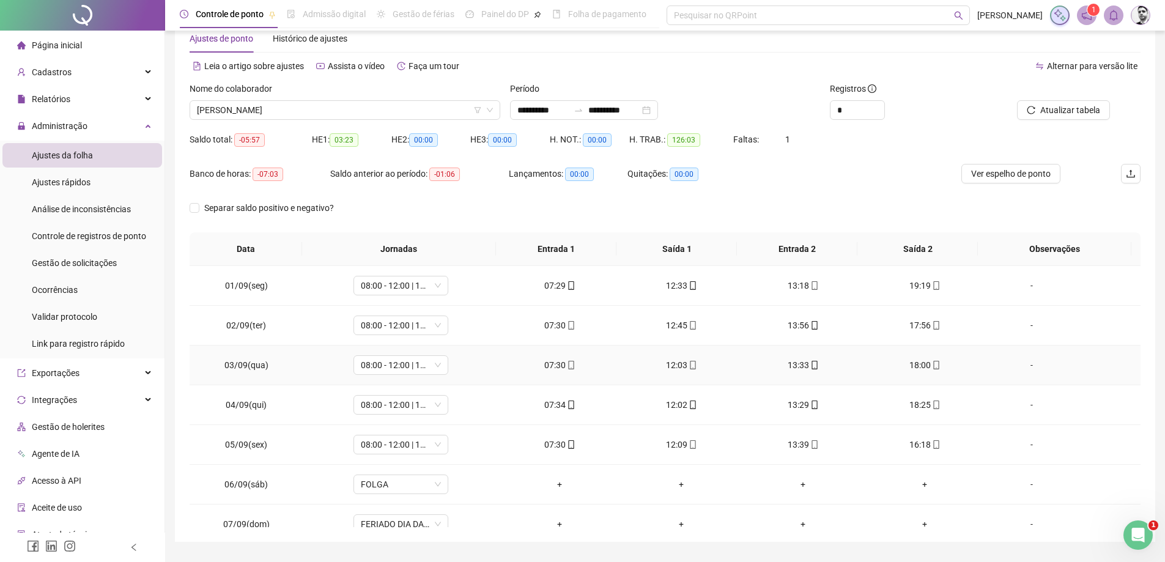
scroll to position [0, 0]
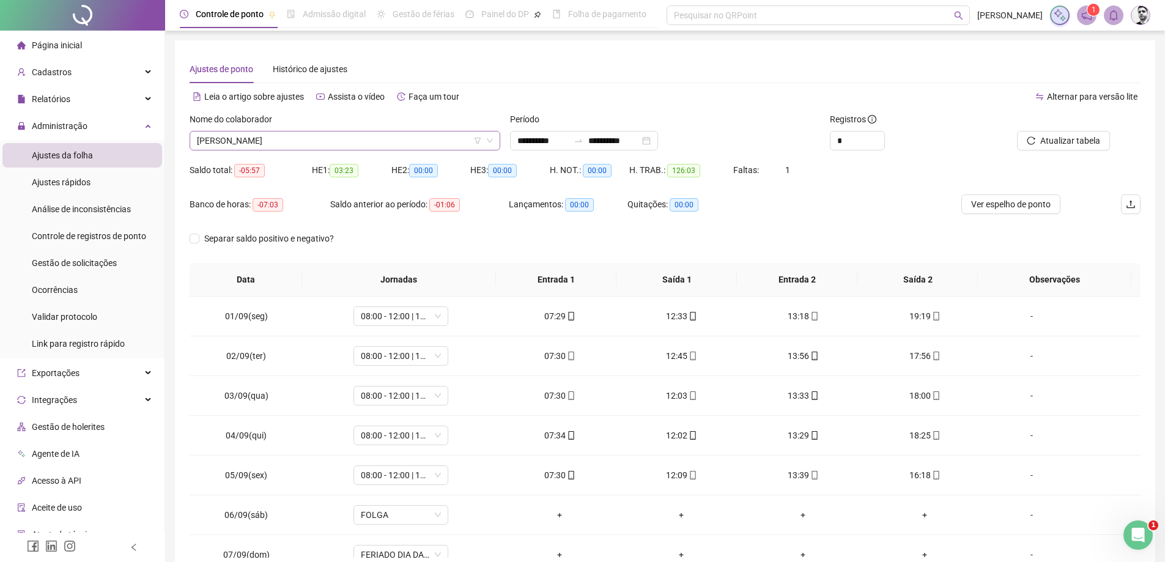
click at [350, 141] on span "[PERSON_NAME]" at bounding box center [345, 141] width 296 height 18
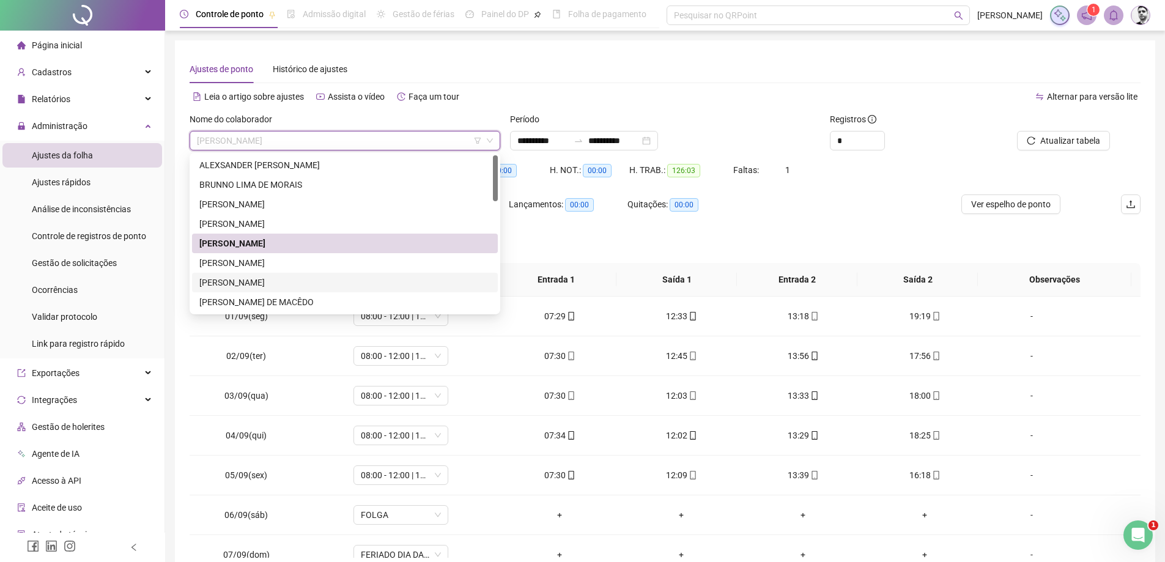
click at [261, 283] on div "[PERSON_NAME]" at bounding box center [344, 282] width 291 height 13
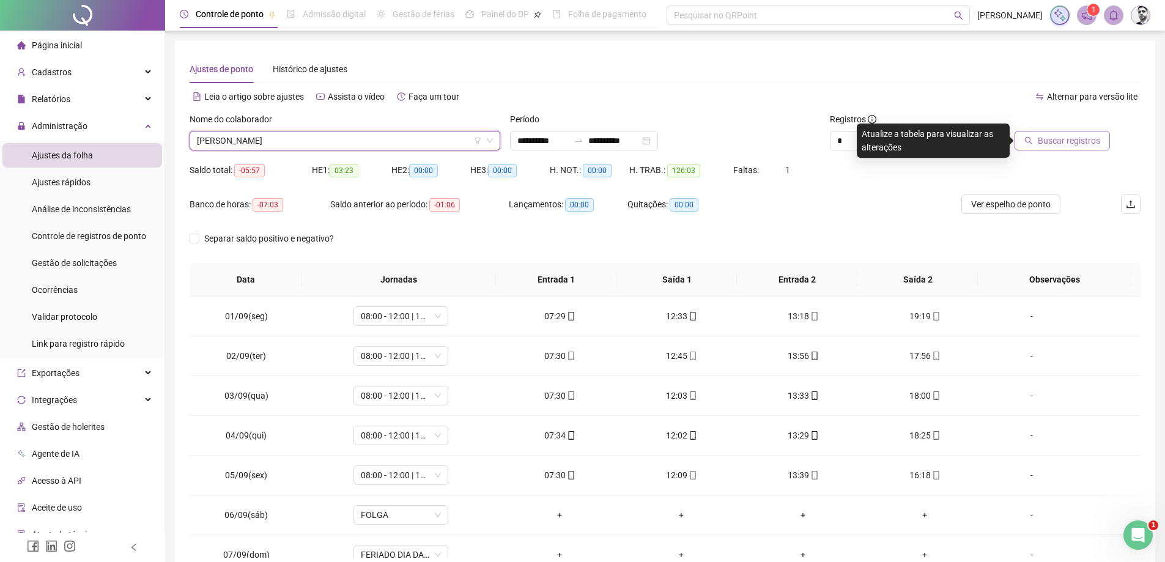
click at [1045, 141] on span "Buscar registros" at bounding box center [1069, 140] width 62 height 13
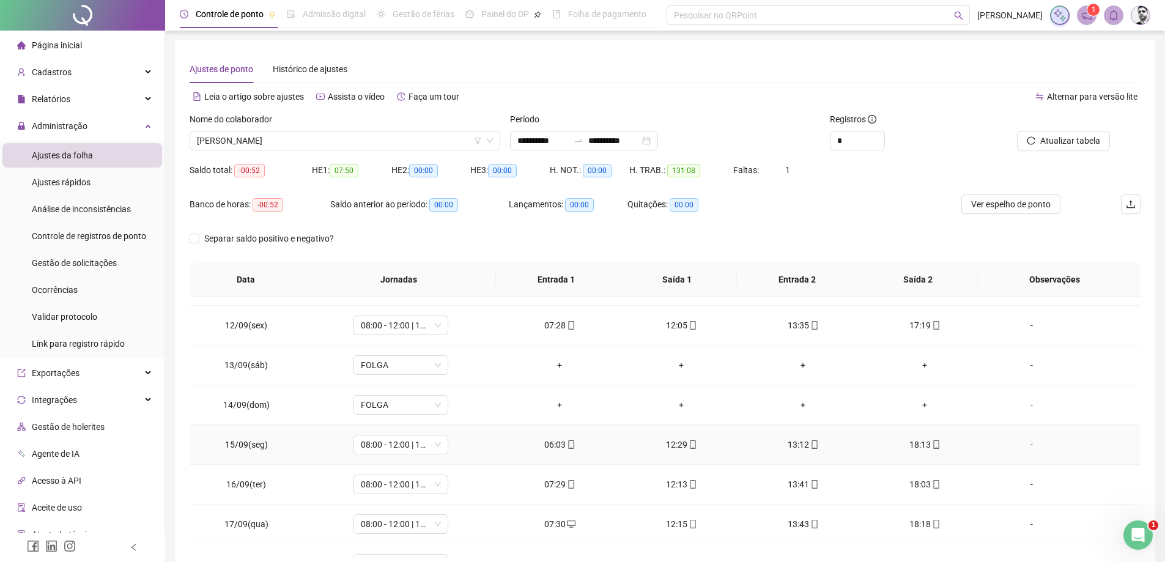
scroll to position [494, 0]
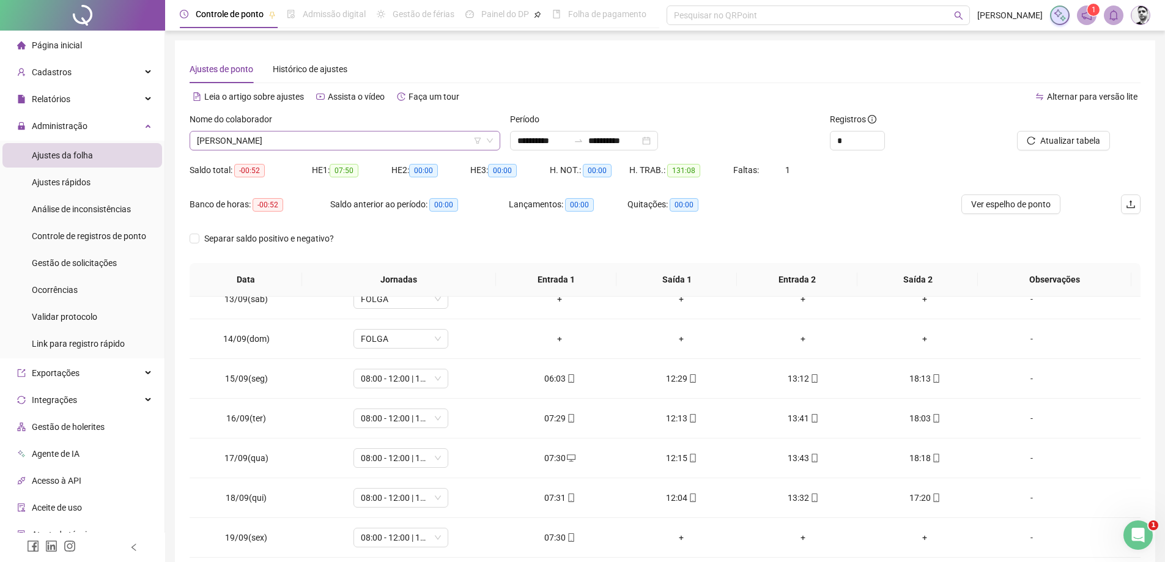
click at [316, 141] on span "[PERSON_NAME]" at bounding box center [345, 141] width 296 height 18
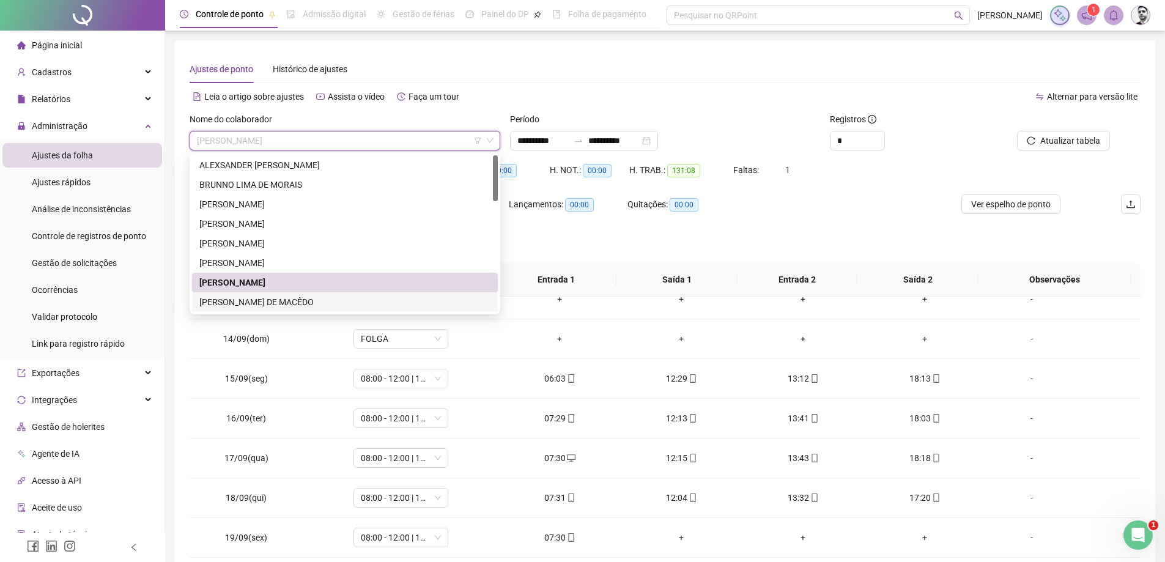
click at [254, 299] on div "[PERSON_NAME] DE MACÊDO" at bounding box center [344, 301] width 291 height 13
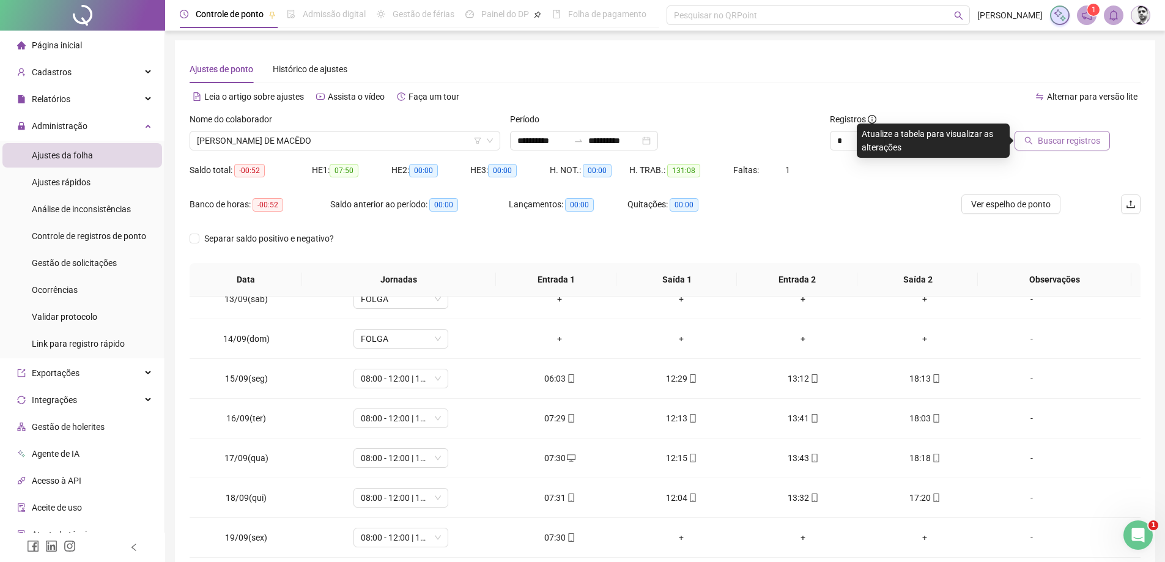
click at [1055, 139] on span "Buscar registros" at bounding box center [1069, 140] width 62 height 13
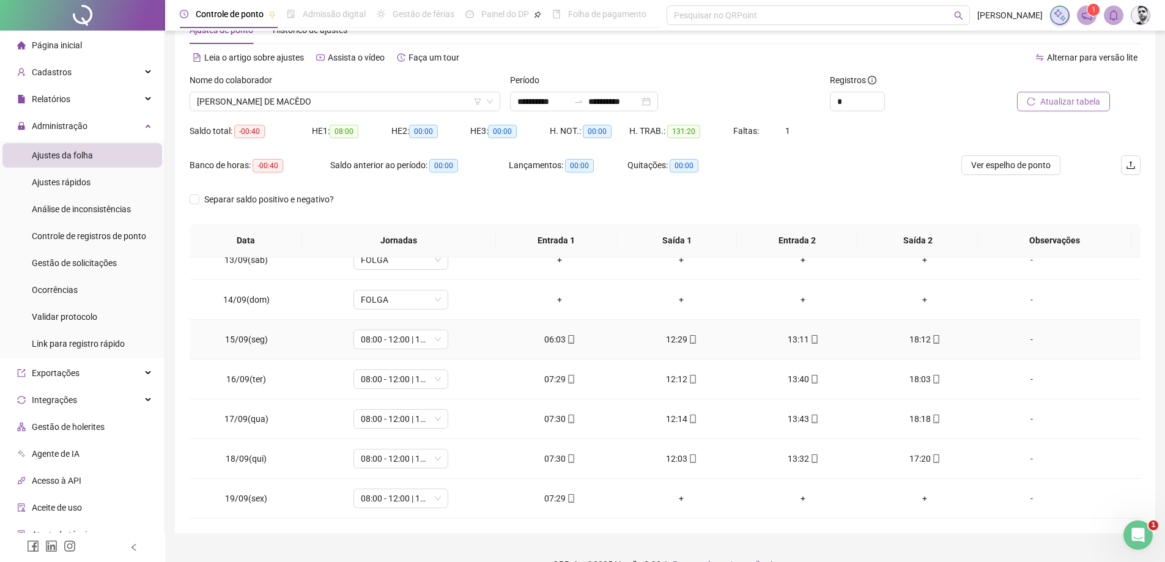
scroll to position [63, 0]
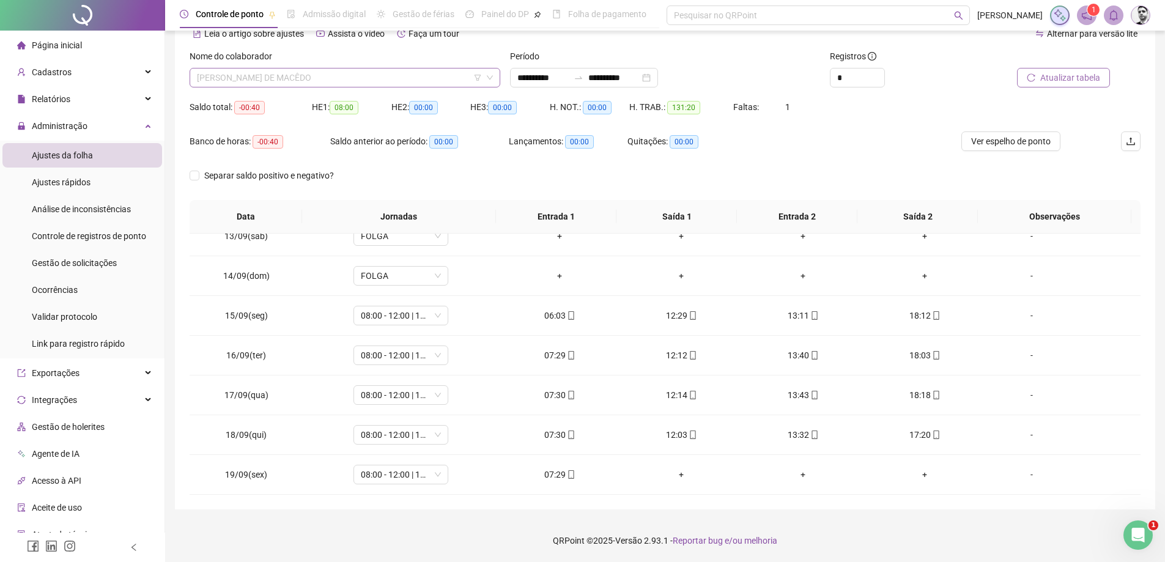
drag, startPoint x: 287, startPoint y: 75, endPoint x: 280, endPoint y: 79, distance: 8.2
click at [283, 77] on span "[PERSON_NAME] DE MACÊDO" at bounding box center [345, 78] width 296 height 18
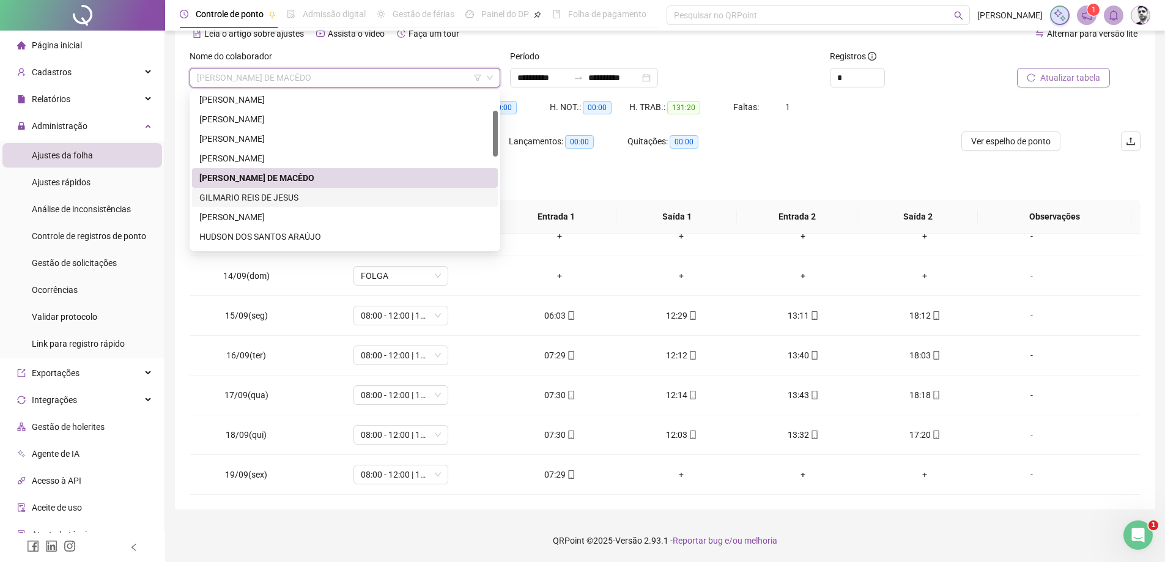
scroll to position [122, 0]
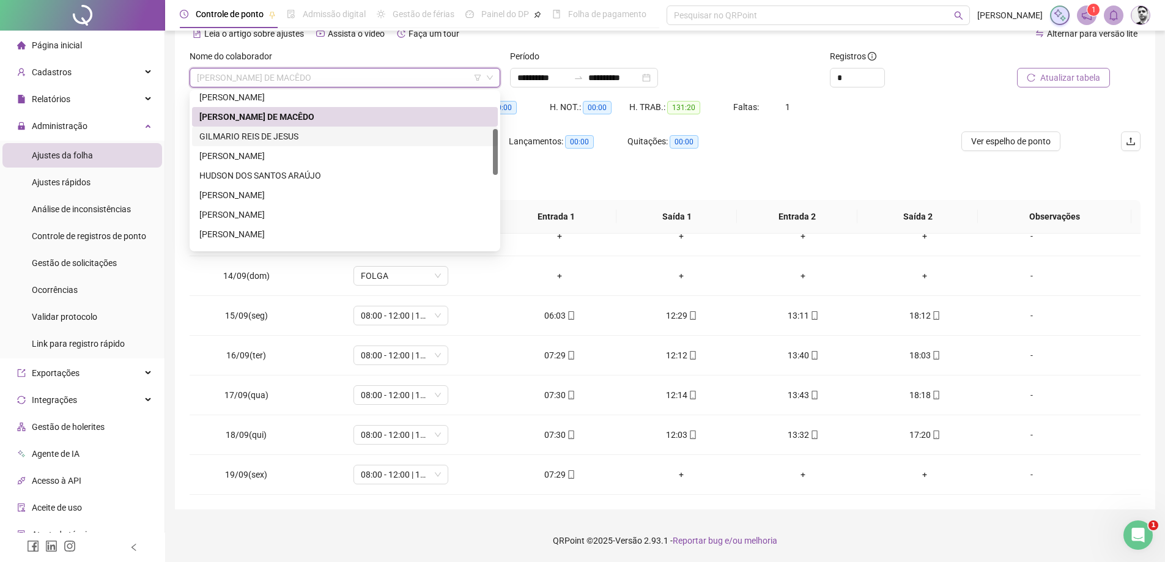
click at [239, 133] on div "GILMARIO REIS DE JESUS" at bounding box center [344, 136] width 291 height 13
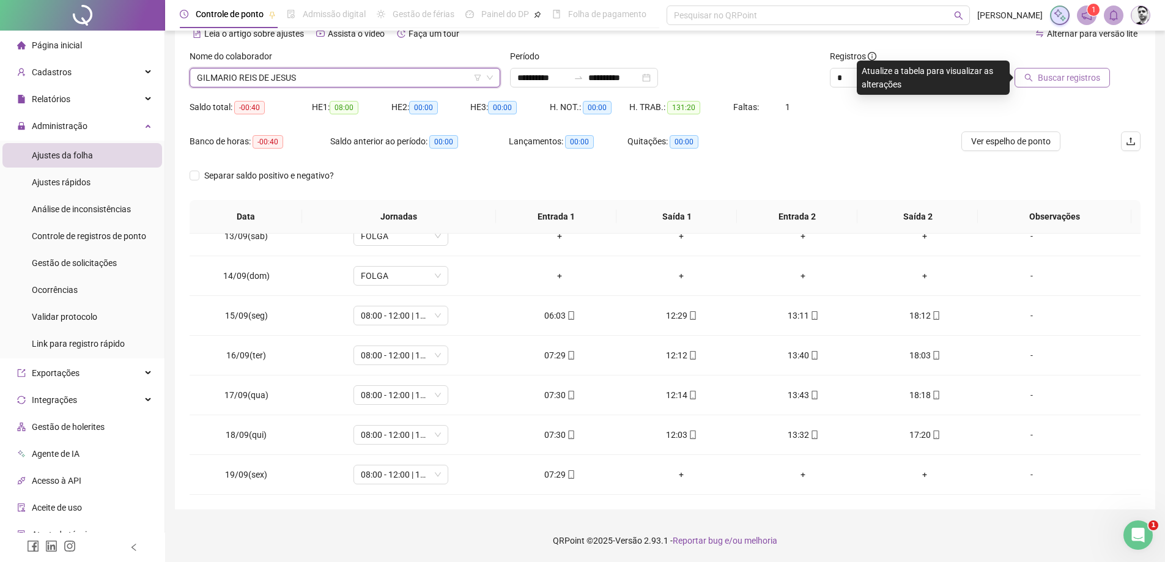
click at [1078, 82] on span "Buscar registros" at bounding box center [1069, 77] width 62 height 13
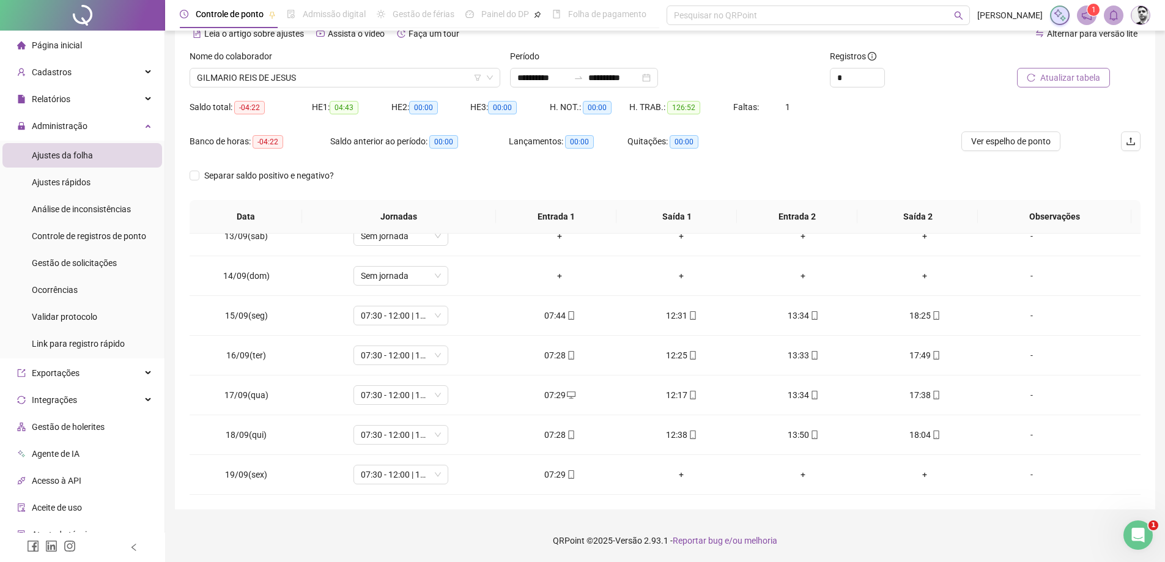
click at [1078, 82] on span "Atualizar tabela" at bounding box center [1070, 77] width 60 height 13
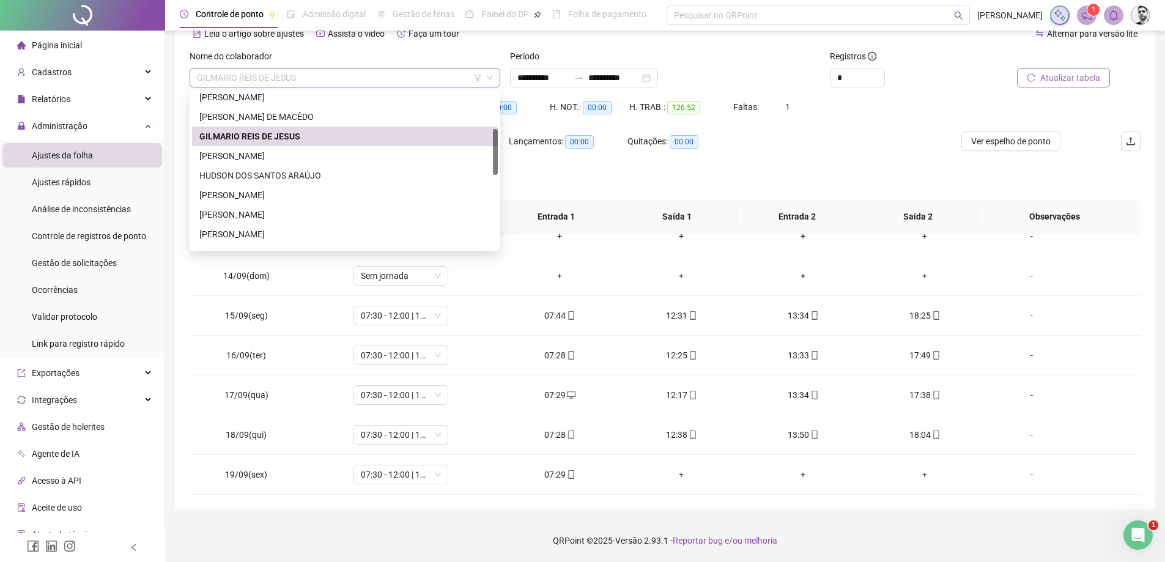
click at [365, 82] on span "GILMARIO REIS DE JESUS" at bounding box center [345, 78] width 296 height 18
click at [221, 158] on div "[PERSON_NAME]" at bounding box center [344, 155] width 291 height 13
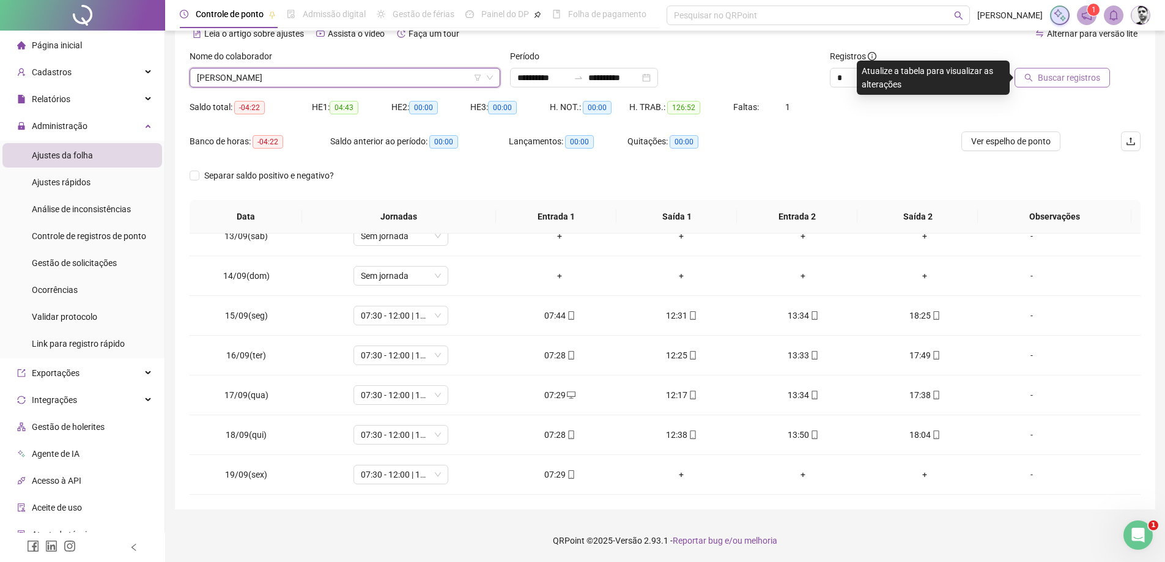
click at [1105, 75] on button "Buscar registros" at bounding box center [1062, 78] width 95 height 20
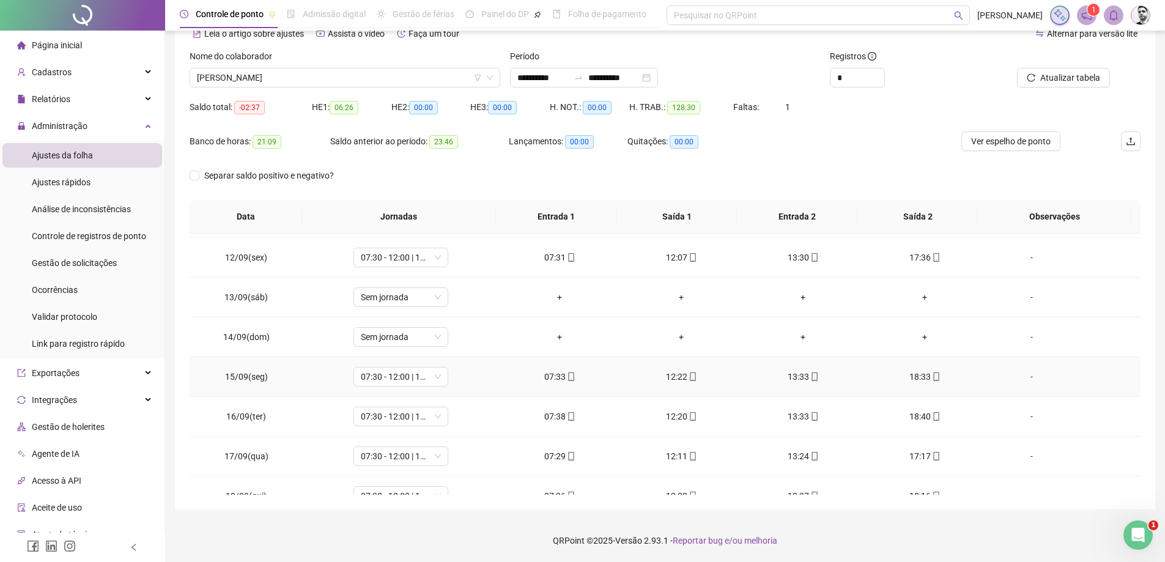
scroll to position [494, 0]
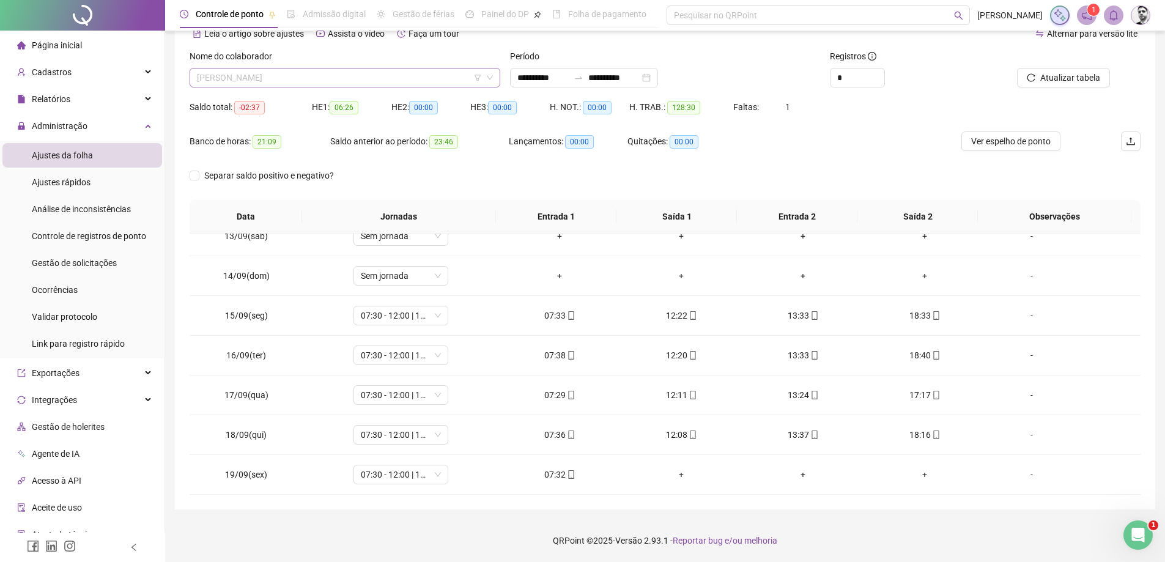
click at [280, 81] on span "[PERSON_NAME]" at bounding box center [345, 78] width 296 height 18
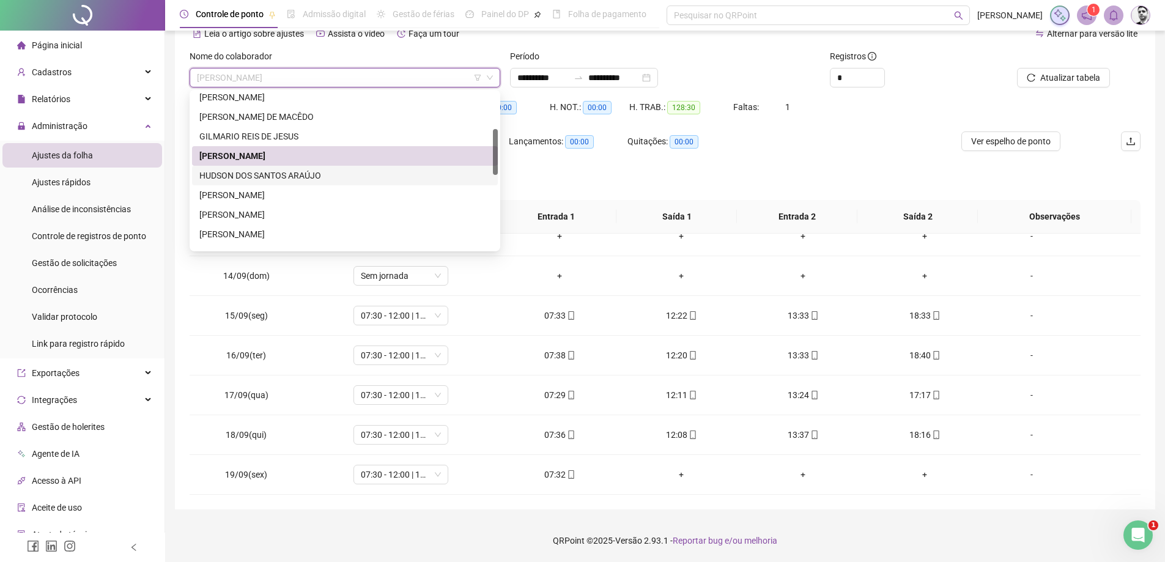
click at [224, 182] on div "HUDSON DOS SANTOS ARAÚJO" at bounding box center [344, 175] width 291 height 13
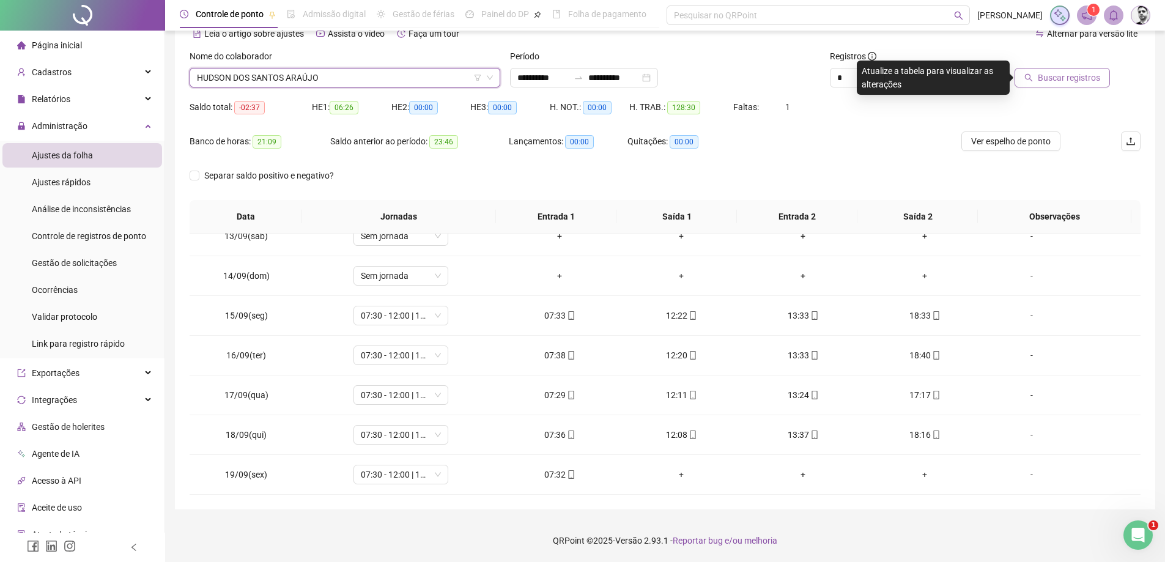
click at [1069, 74] on span "Buscar registros" at bounding box center [1069, 77] width 62 height 13
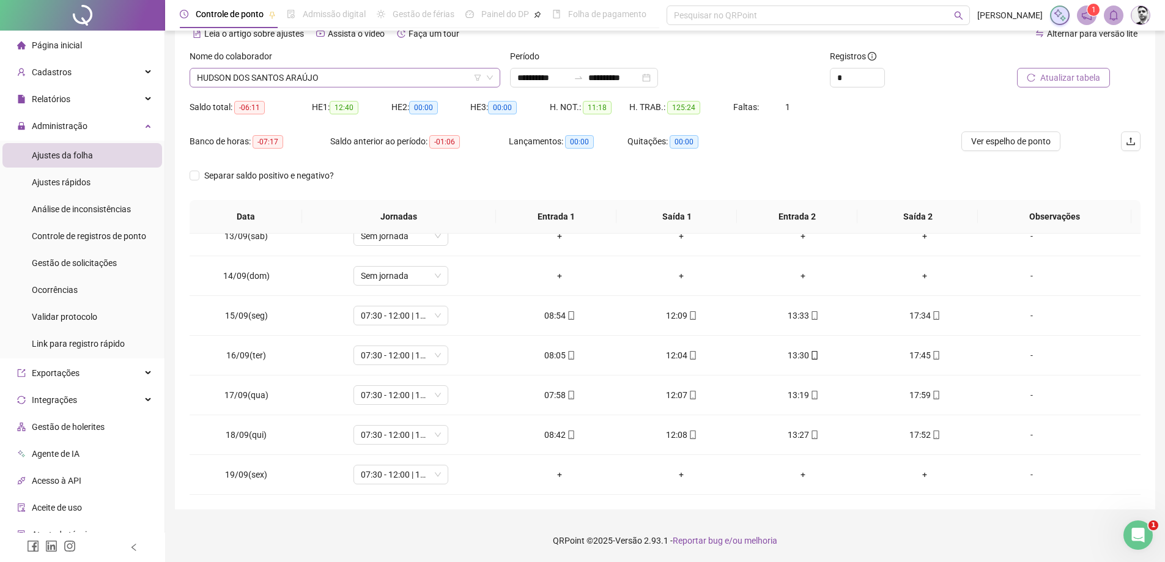
click at [362, 86] on span "HUDSON DOS SANTOS ARAÚJO" at bounding box center [345, 78] width 296 height 18
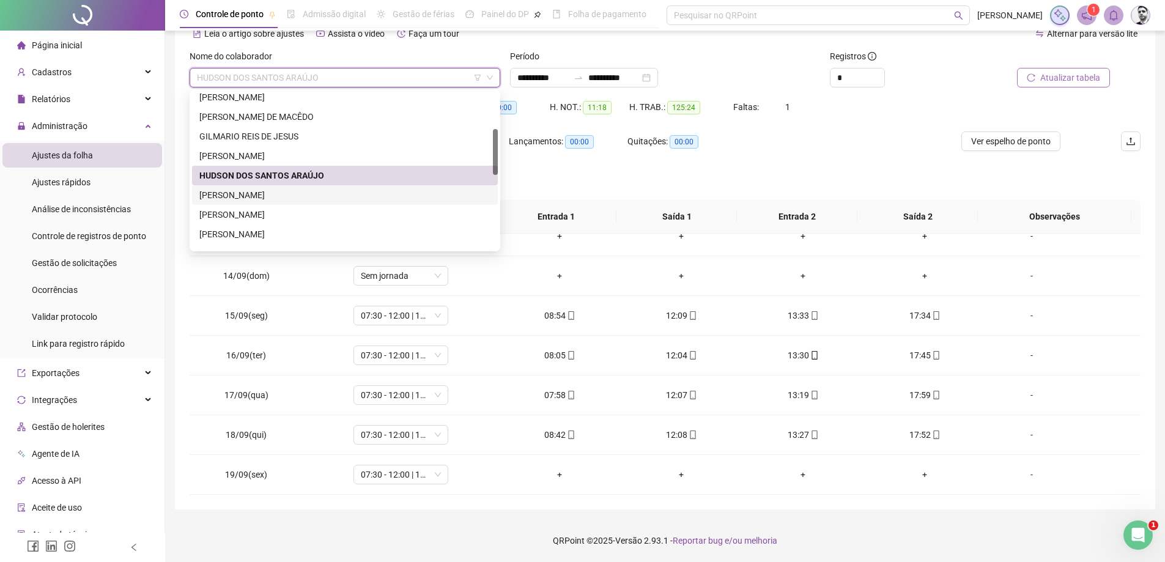
click at [258, 195] on div "[PERSON_NAME]" at bounding box center [344, 194] width 291 height 13
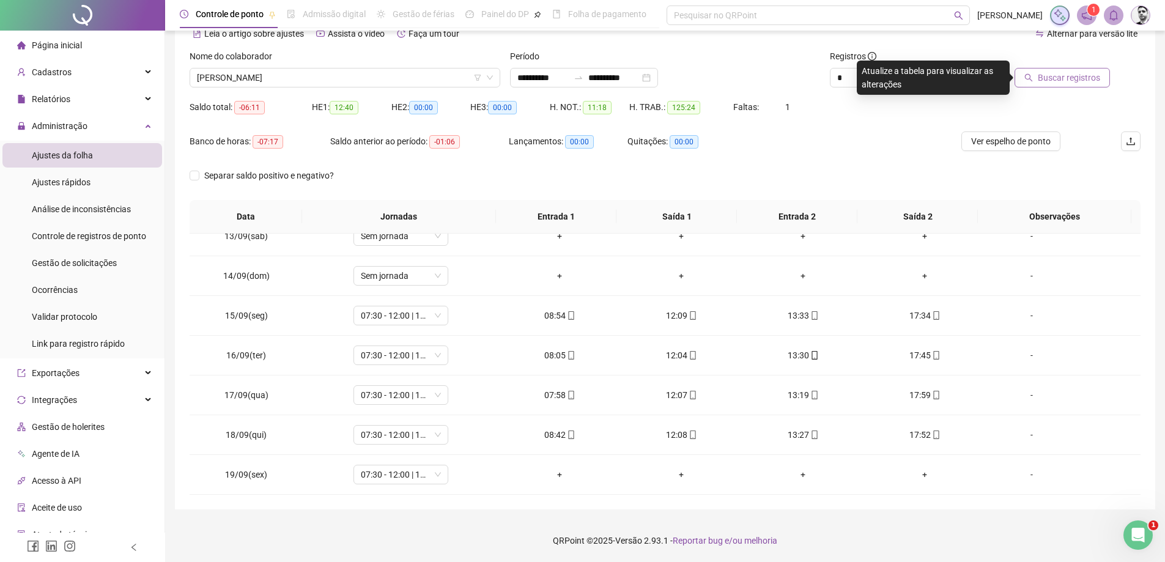
click at [1081, 84] on button "Buscar registros" at bounding box center [1062, 78] width 95 height 20
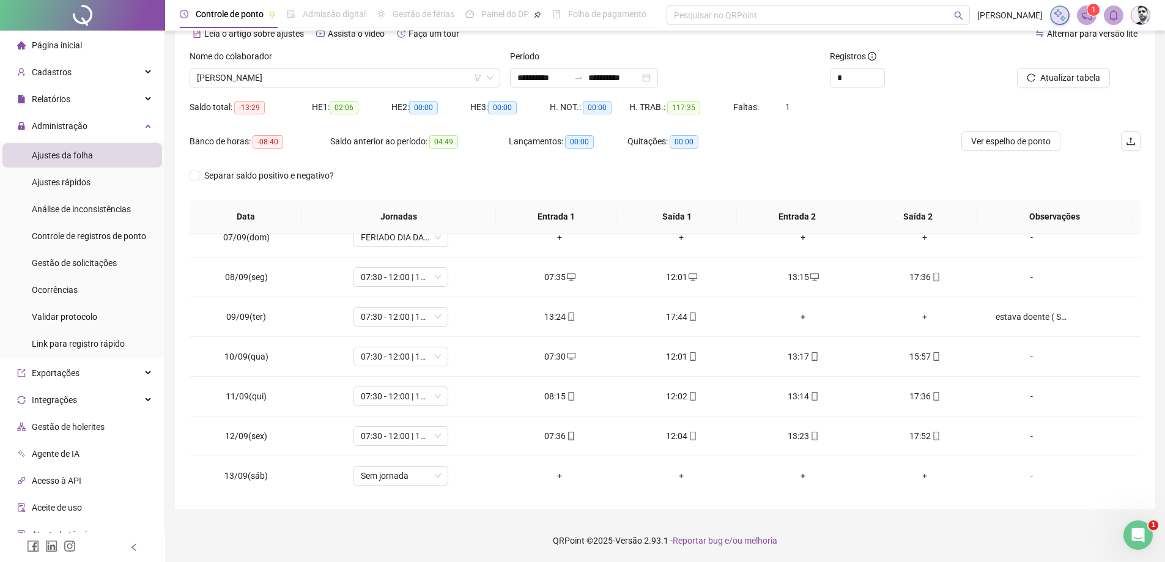
scroll to position [250, 0]
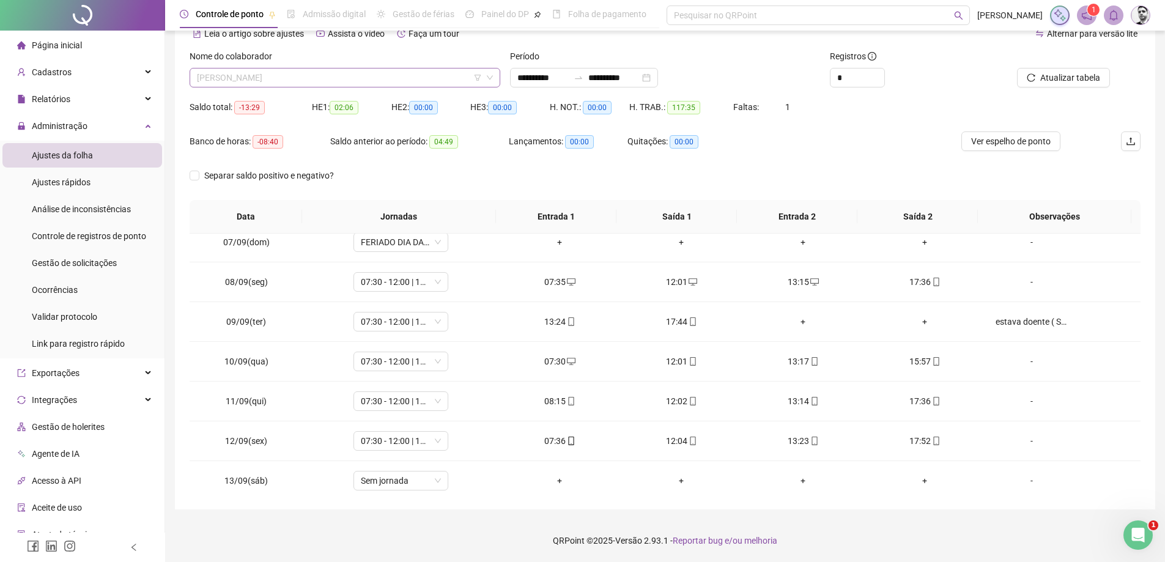
click at [368, 81] on span "[PERSON_NAME]" at bounding box center [345, 78] width 296 height 18
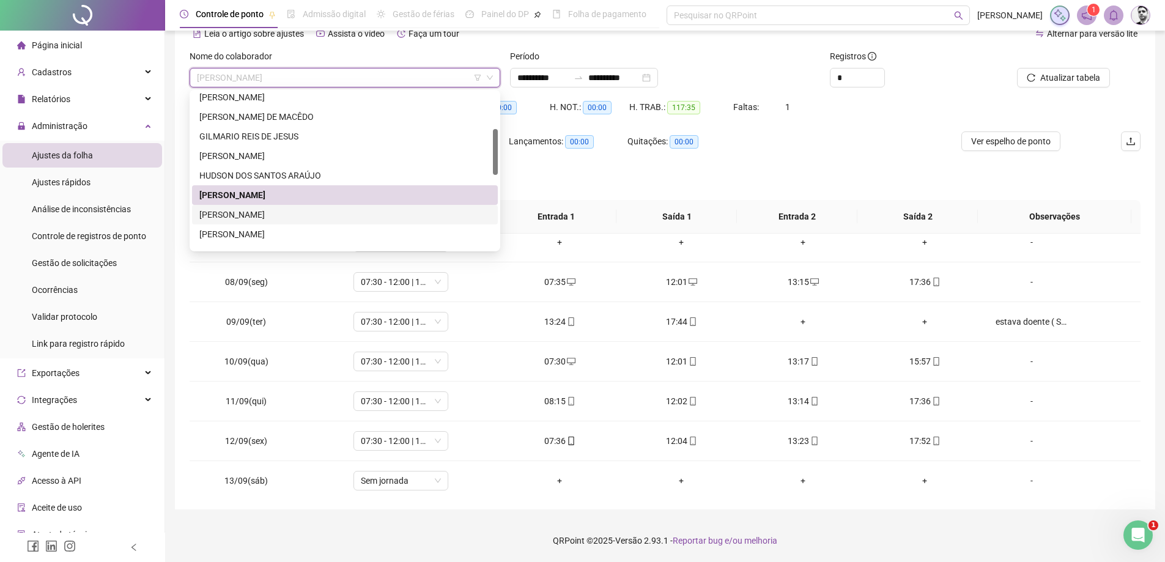
click at [232, 216] on div "[PERSON_NAME]" at bounding box center [344, 214] width 291 height 13
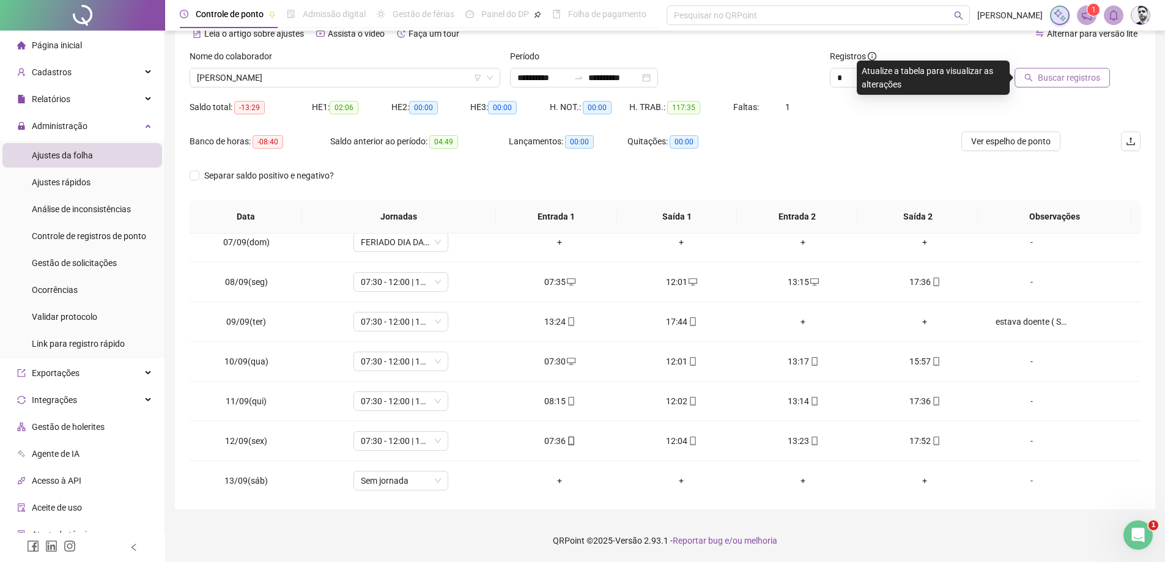
click at [1080, 84] on button "Buscar registros" at bounding box center [1062, 78] width 95 height 20
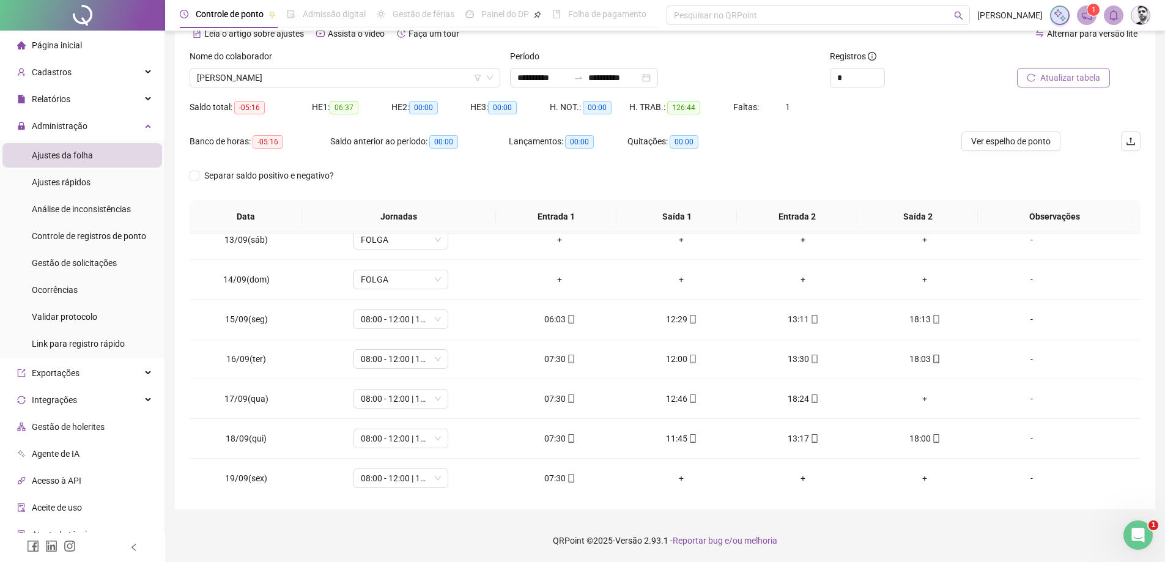
scroll to position [494, 0]
click at [1097, 84] on button "Atualizar tabela" at bounding box center [1063, 78] width 93 height 20
